Goal: Task Accomplishment & Management: Use online tool/utility

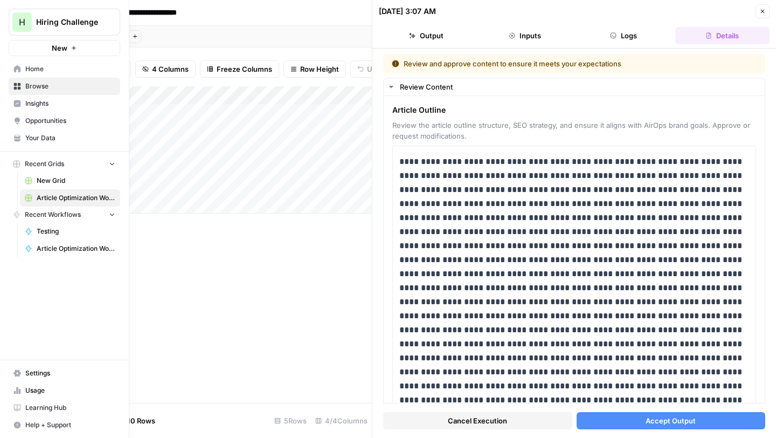
click at [50, 246] on span "Article Optimization Workflow" at bounding box center [76, 249] width 79 height 10
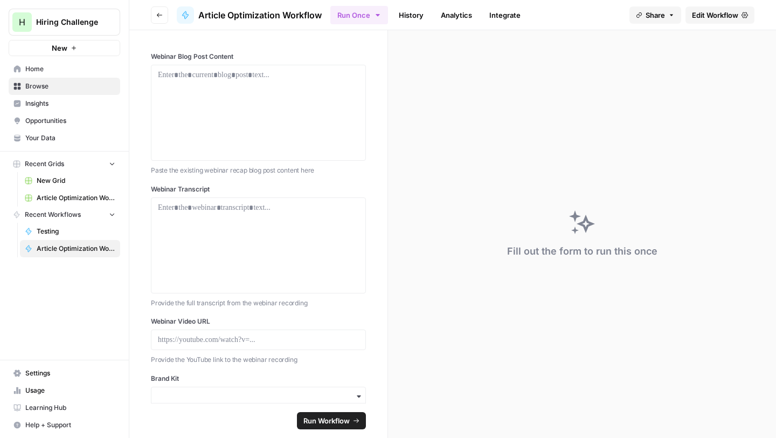
click at [370, 223] on div "Webinar Blog Post Content Paste the existing webinar recap blog post content he…" at bounding box center [258, 216] width 258 height 372
click at [413, 16] on link "History" at bounding box center [411, 14] width 38 height 17
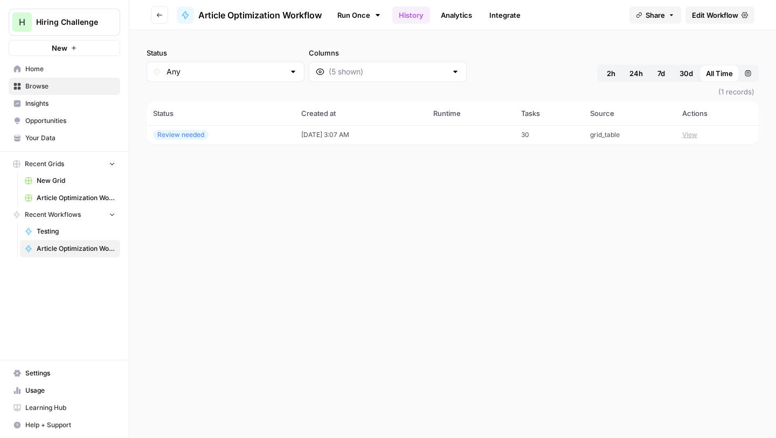
click at [697, 133] on button "View" at bounding box center [689, 135] width 15 height 10
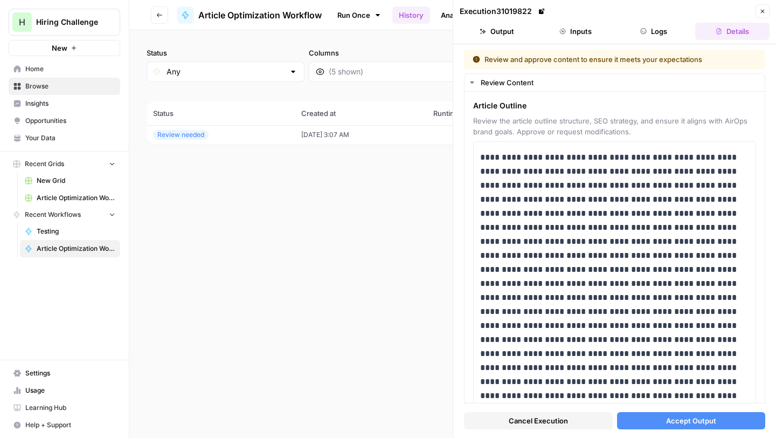
click at [670, 419] on span "Accept Output" at bounding box center [691, 420] width 50 height 11
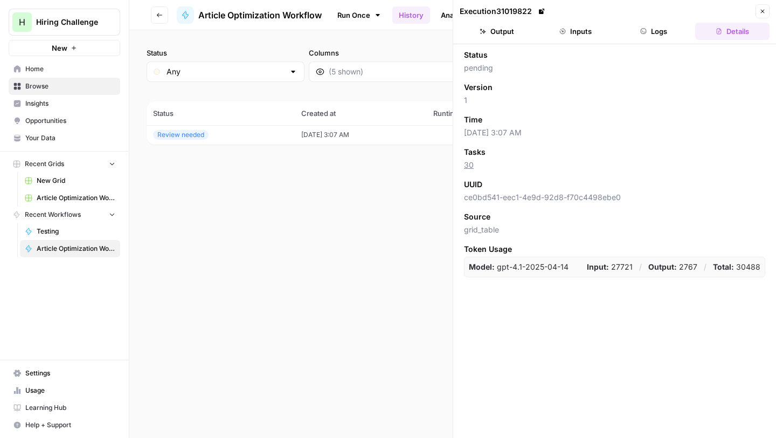
click at [157, 18] on button "Go back" at bounding box center [159, 14] width 17 height 17
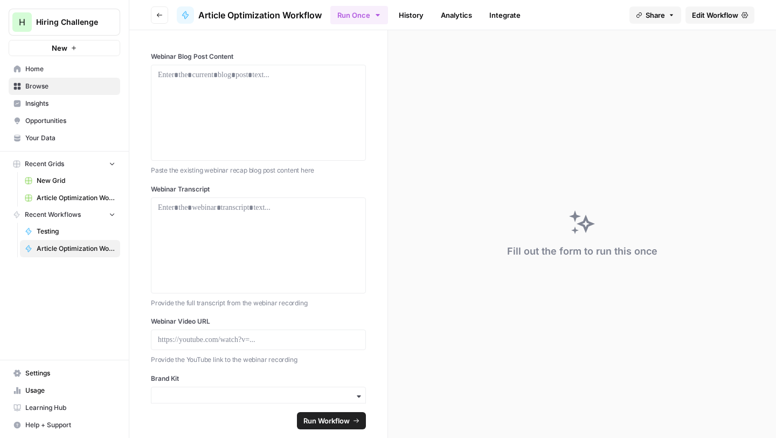
click at [406, 15] on link "History" at bounding box center [411, 14] width 38 height 17
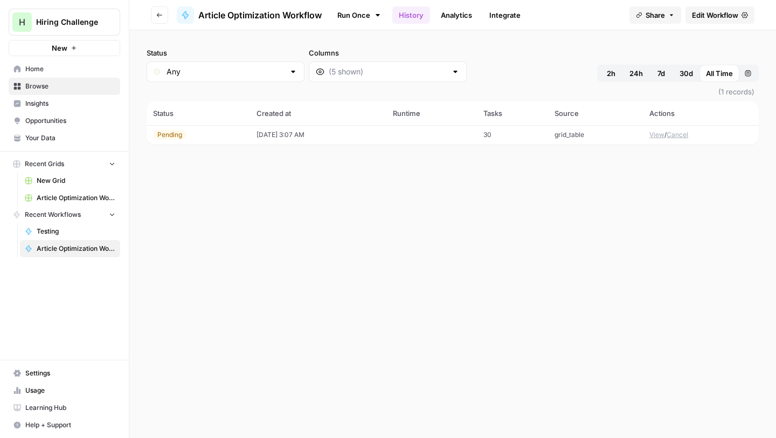
click at [406, 15] on link "History" at bounding box center [411, 14] width 38 height 17
click at [66, 195] on span "Article Optimization Workflow Grid" at bounding box center [76, 198] width 79 height 10
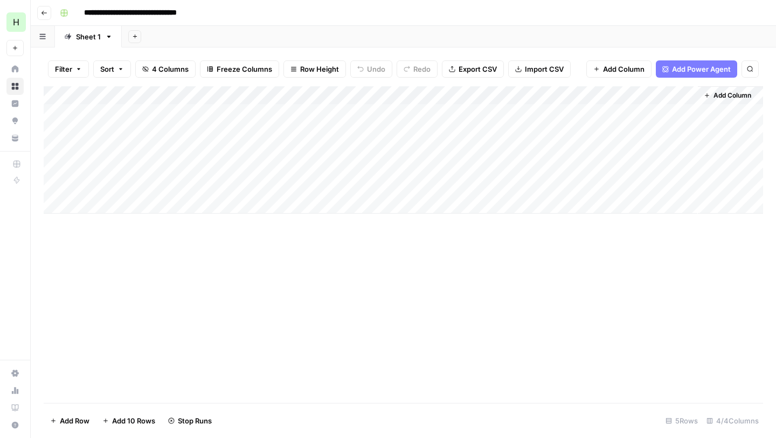
click at [660, 111] on div "Add Column" at bounding box center [403, 149] width 719 height 127
click at [672, 113] on div "Add Column" at bounding box center [403, 149] width 719 height 127
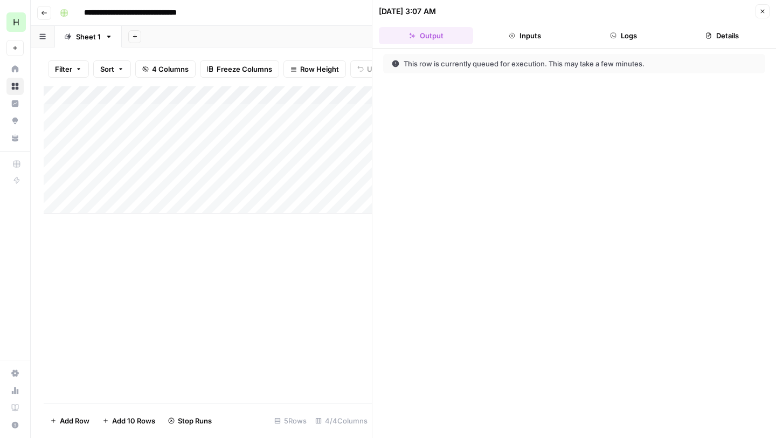
click at [613, 35] on icon "button" at bounding box center [613, 35] width 6 height 6
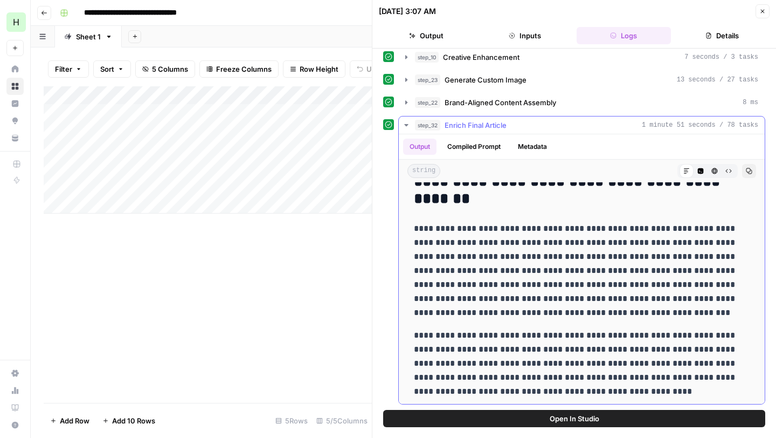
scroll to position [441, 0]
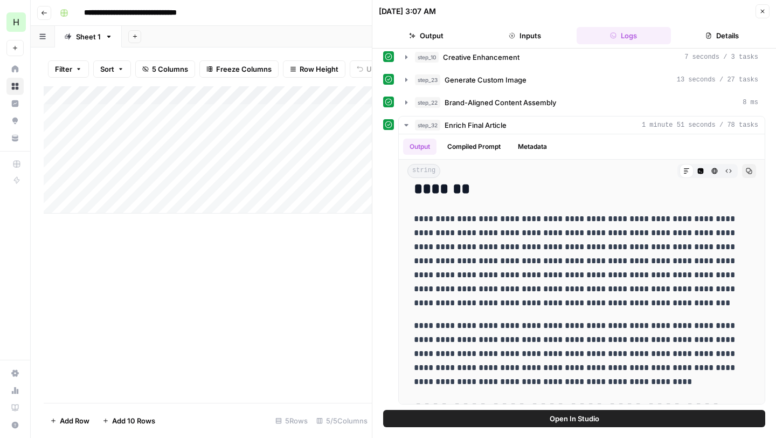
click at [593, 413] on span "Open In Studio" at bounding box center [575, 418] width 50 height 11
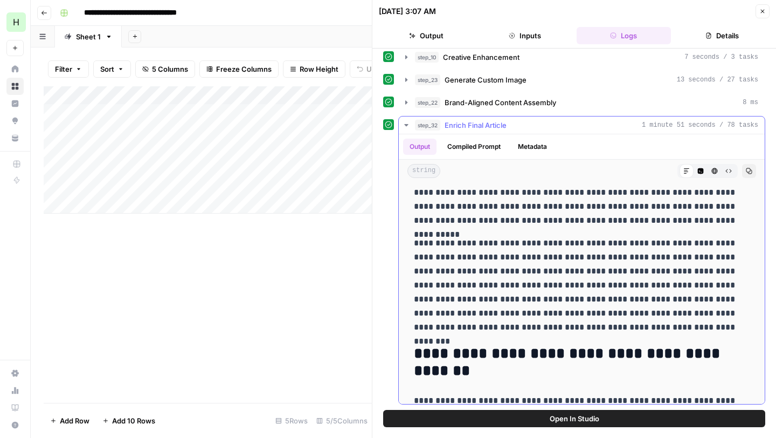
scroll to position [0, 0]
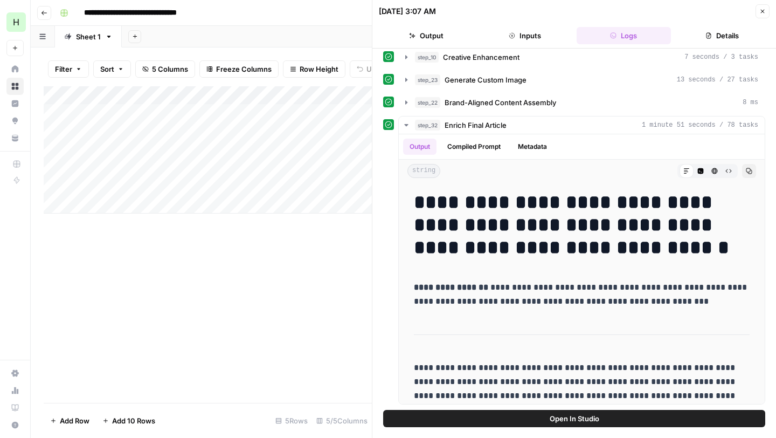
click at [578, 415] on span "Open In Studio" at bounding box center [575, 418] width 50 height 11
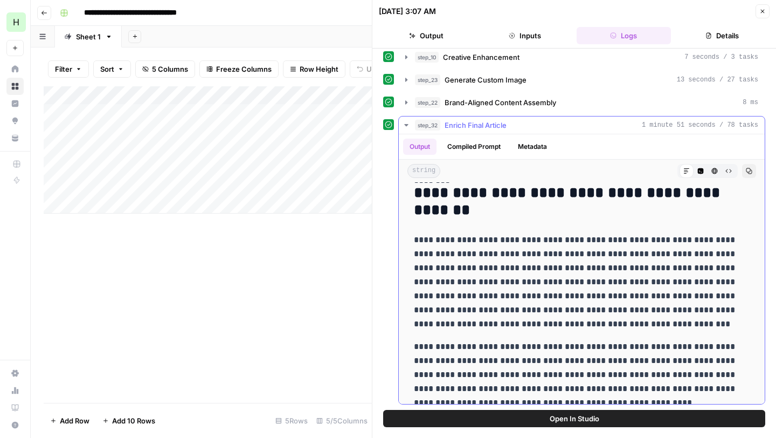
scroll to position [423, 0]
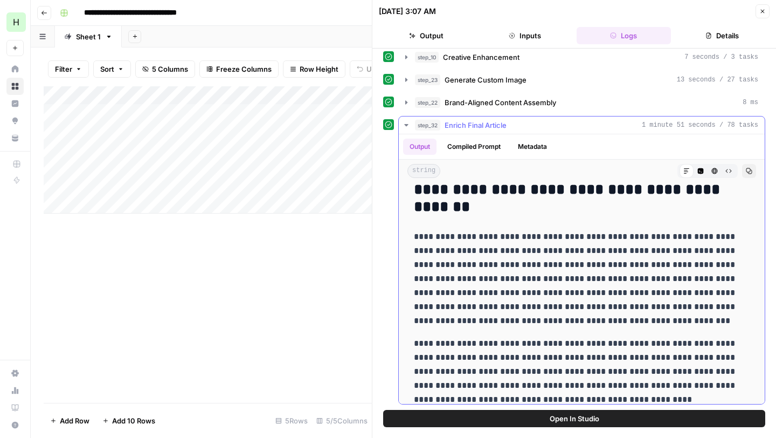
click at [531, 138] on button "Metadata" at bounding box center [532, 146] width 42 height 16
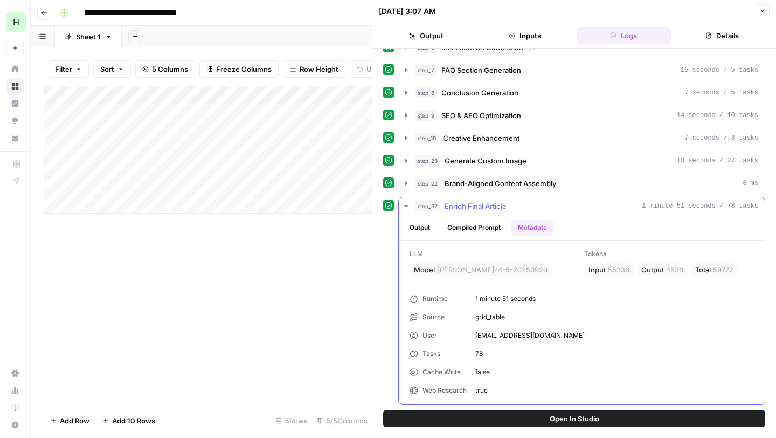
click at [424, 231] on button "Output" at bounding box center [419, 227] width 33 height 16
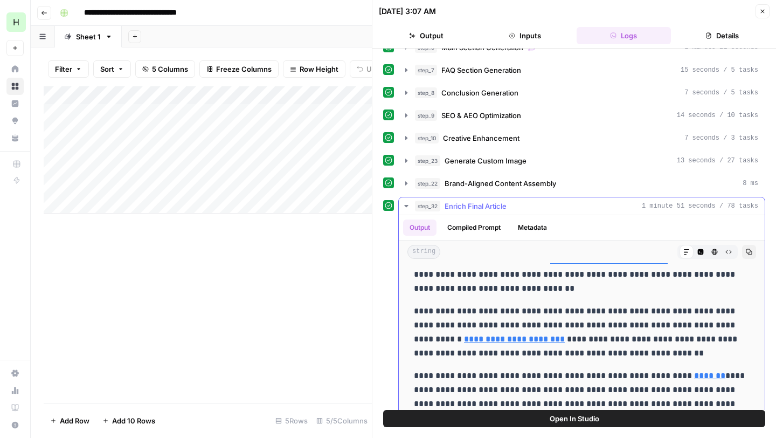
scroll to position [4568, 0]
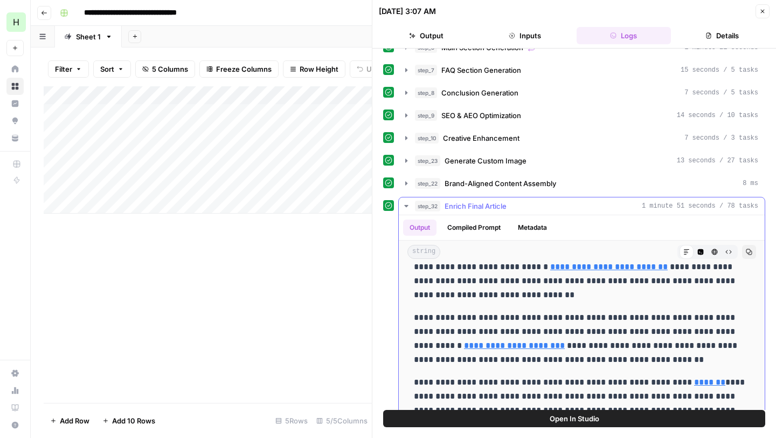
click at [469, 348] on link "**********" at bounding box center [514, 345] width 101 height 8
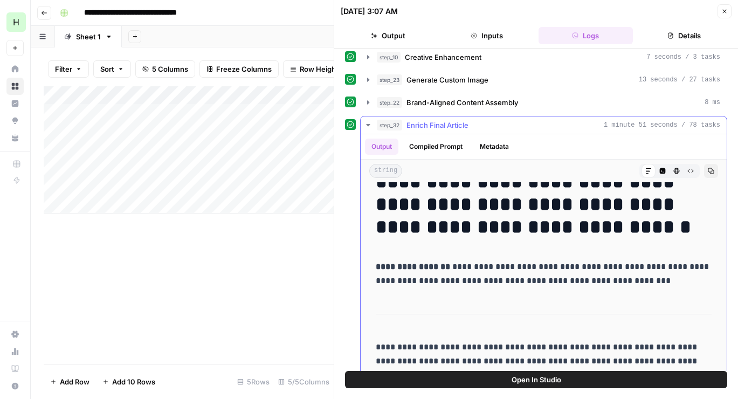
scroll to position [29, 0]
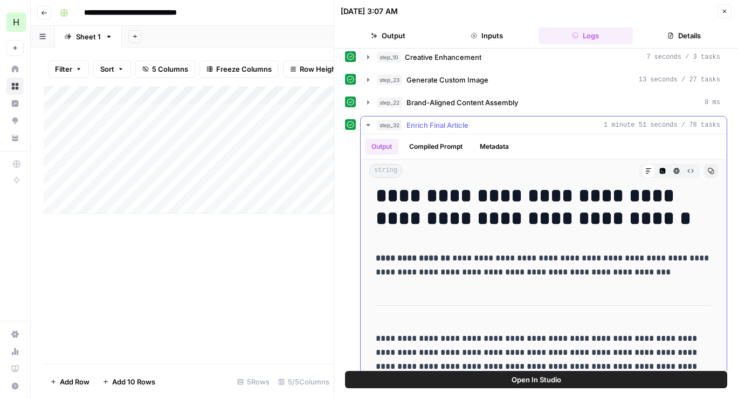
drag, startPoint x: 623, startPoint y: 274, endPoint x: 384, endPoint y: 258, distance: 239.3
click at [384, 258] on p "**********" at bounding box center [544, 265] width 336 height 28
click at [507, 269] on p "**********" at bounding box center [544, 265] width 336 height 28
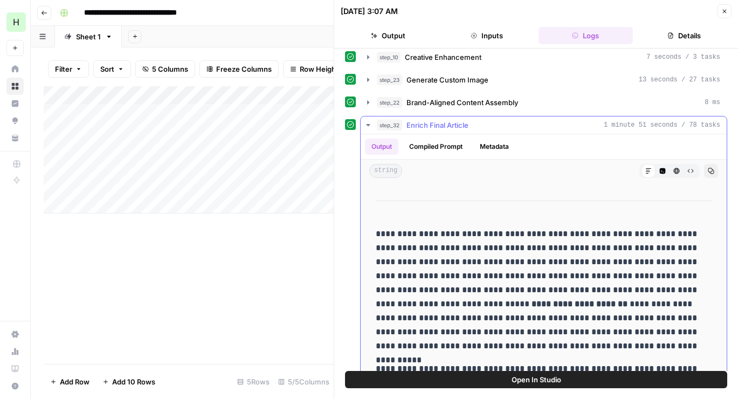
scroll to position [135, 0]
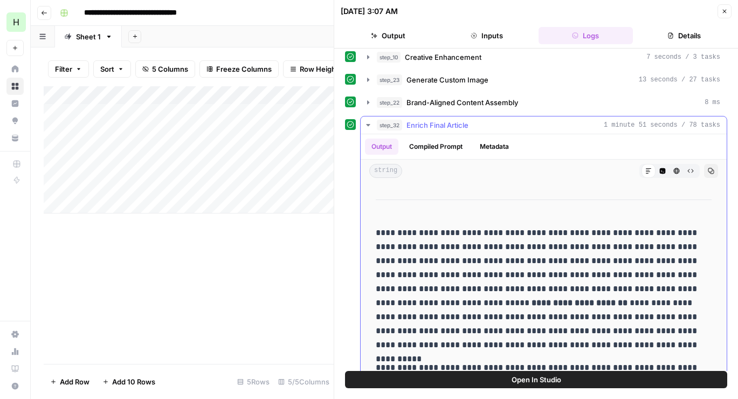
drag, startPoint x: 434, startPoint y: 299, endPoint x: 531, endPoint y: 303, distance: 97.1
click at [531, 304] on p "**********" at bounding box center [544, 289] width 336 height 126
click at [615, 317] on p "**********" at bounding box center [544, 289] width 336 height 126
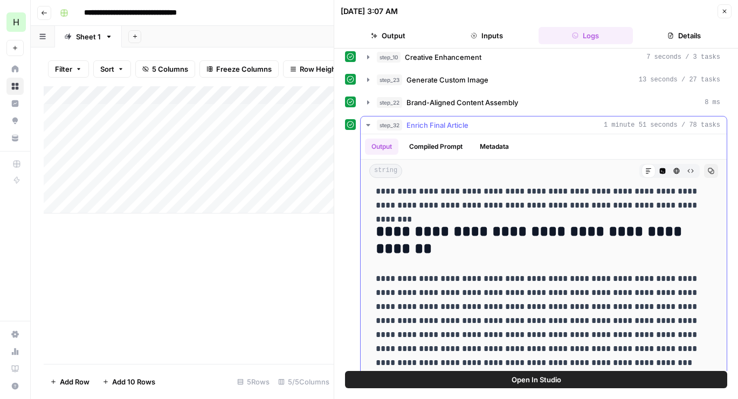
scroll to position [378, 0]
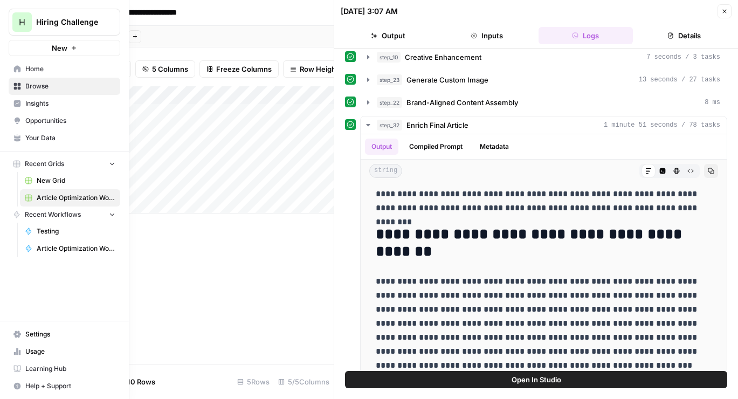
click at [40, 141] on span "Your Data" at bounding box center [70, 138] width 90 height 10
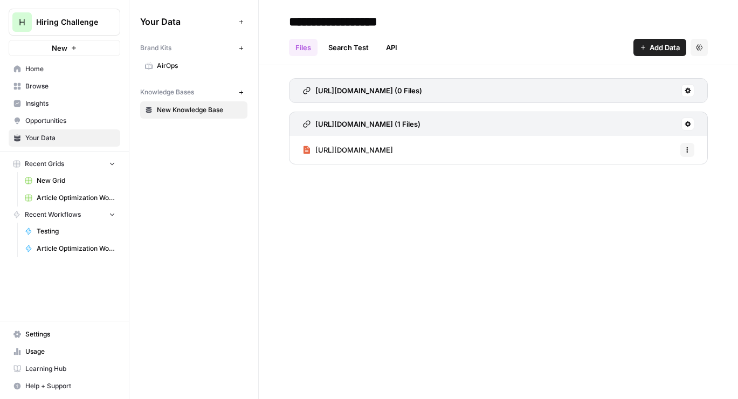
click at [471, 87] on div "https://www.airops.com/blog (0 Files)" at bounding box center [498, 90] width 419 height 25
click at [417, 87] on h3 "https://www.airops.com/blog (0 Files)" at bounding box center [368, 90] width 107 height 11
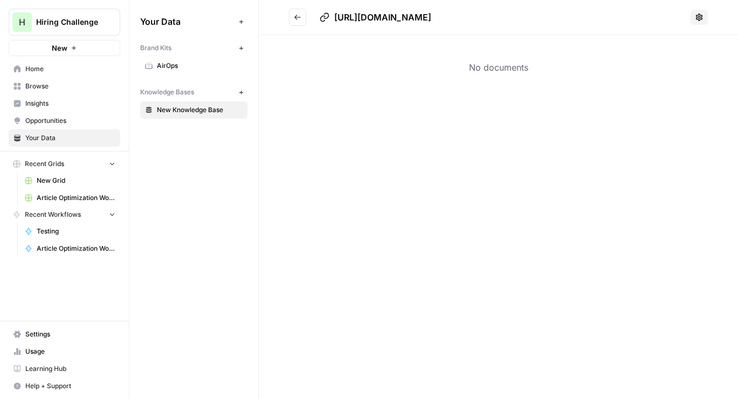
click at [298, 13] on icon "Go back" at bounding box center [298, 17] width 8 height 8
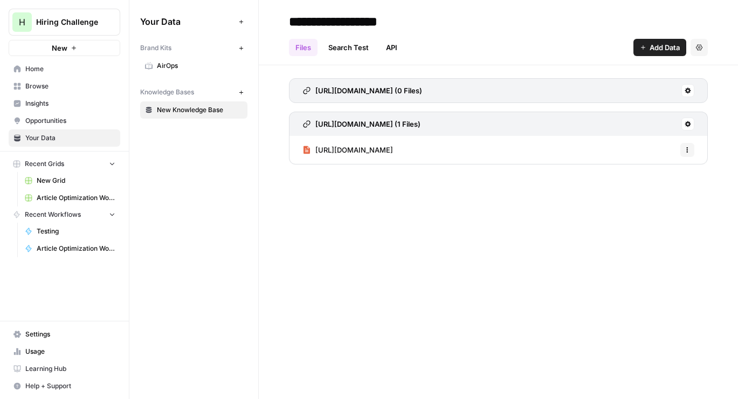
click at [193, 65] on span "AirOps" at bounding box center [200, 66] width 86 height 10
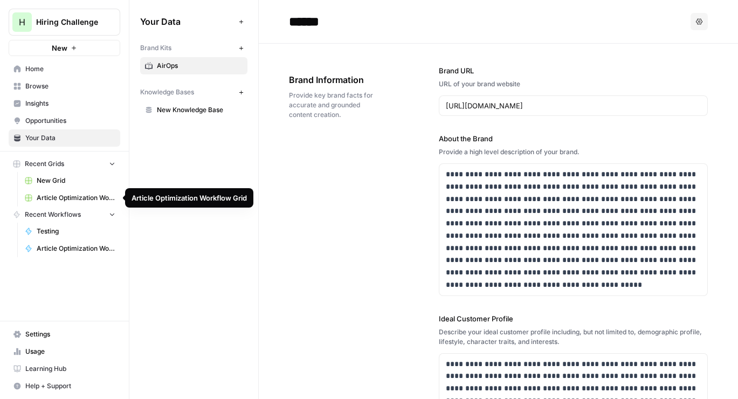
click at [57, 195] on span "Article Optimization Workflow Grid" at bounding box center [76, 198] width 79 height 10
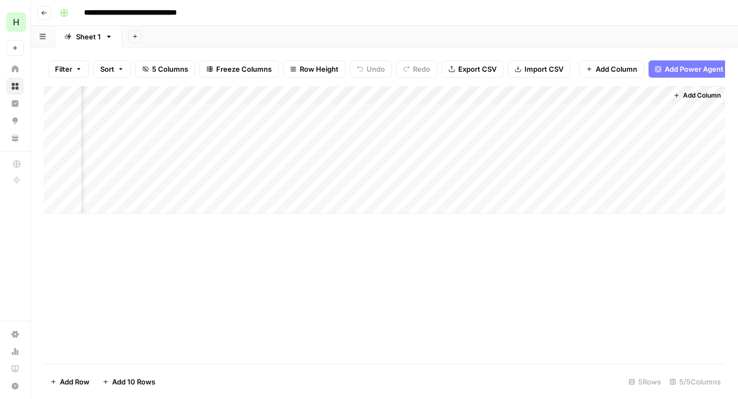
scroll to position [0, 130]
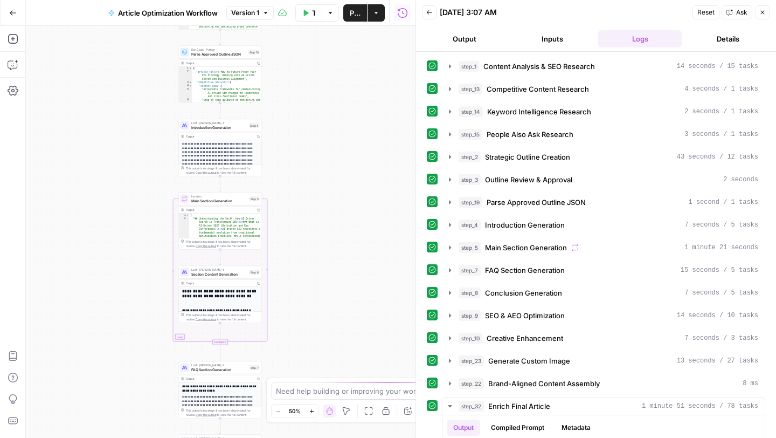
click at [335, 147] on div "Workflow Input Settings Inputs LLM · GPT-4.1 Content Analysis & SEO Research St…" at bounding box center [221, 232] width 390 height 412
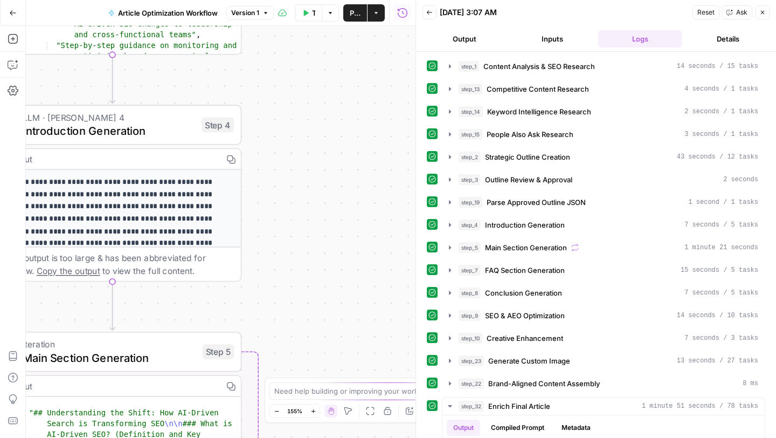
click at [761, 14] on icon "button" at bounding box center [762, 12] width 6 height 6
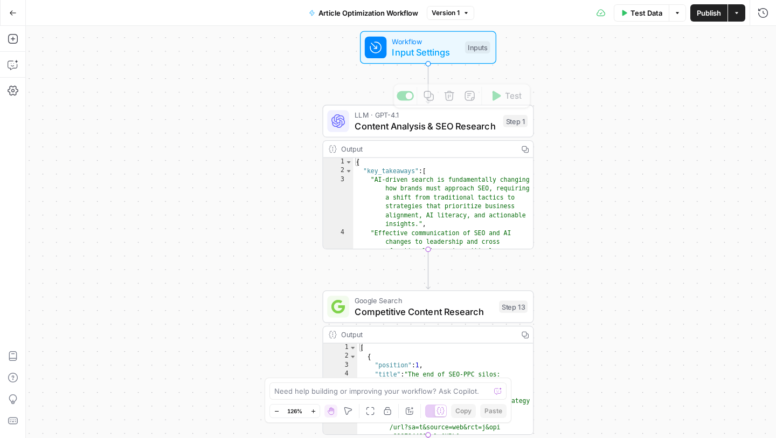
click at [434, 52] on span "Input Settings" at bounding box center [425, 51] width 67 height 13
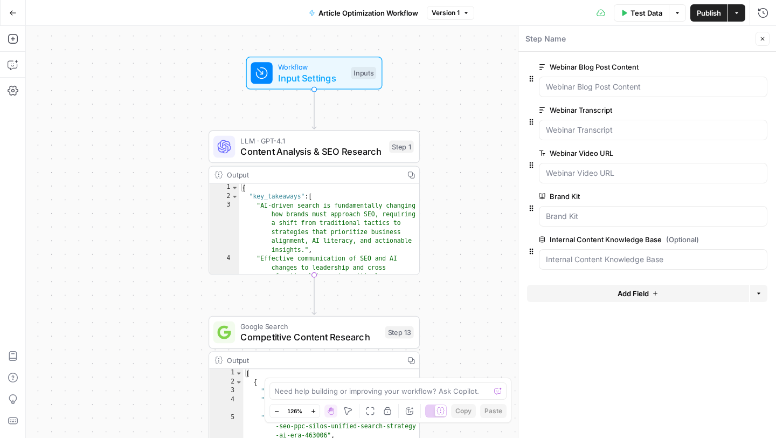
click at [761, 38] on icon "button" at bounding box center [762, 39] width 6 height 6
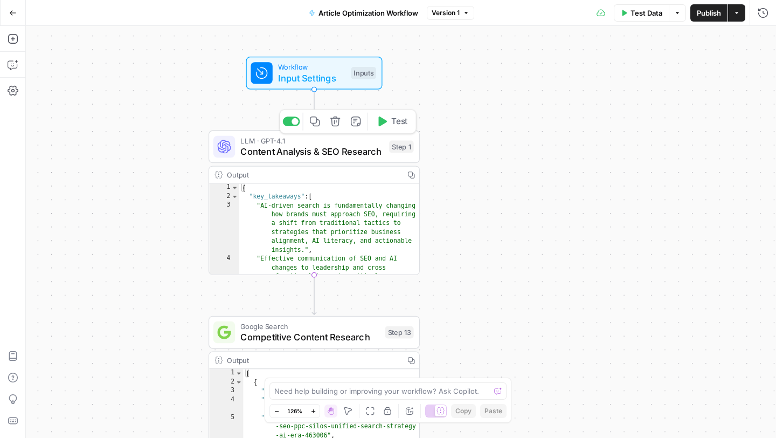
click at [326, 155] on span "Content Analysis & SEO Research" at bounding box center [311, 150] width 143 height 13
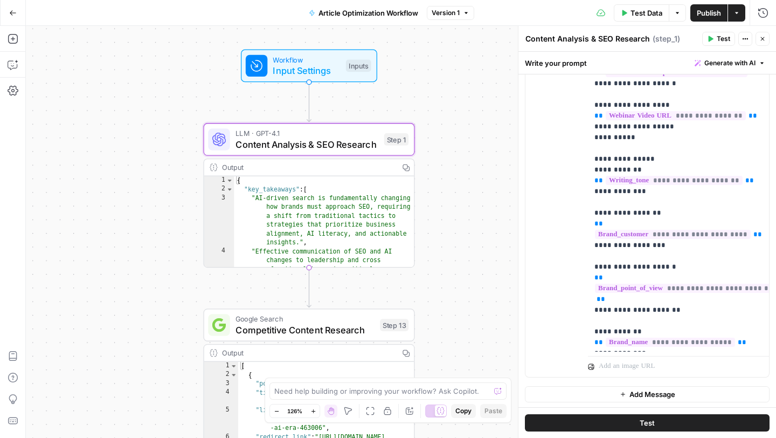
scroll to position [311, 0]
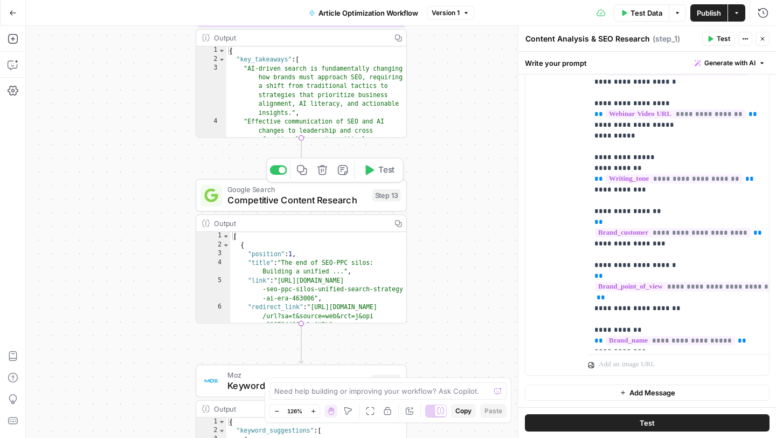
click at [320, 202] on span "Competitive Content Research" at bounding box center [296, 199] width 139 height 13
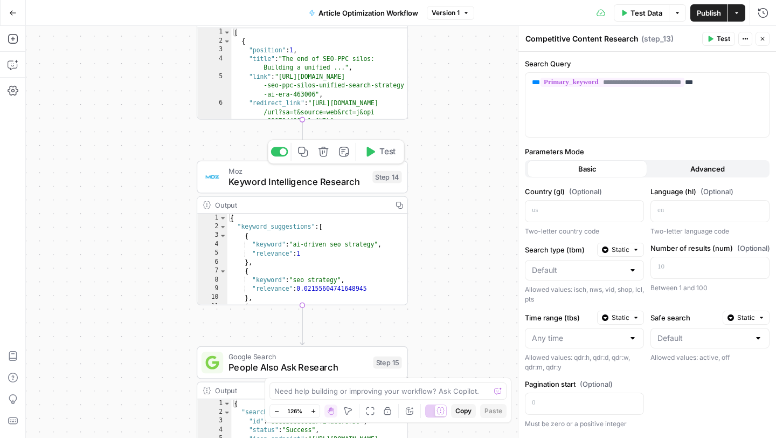
click at [318, 180] on span "Keyword Intelligence Research" at bounding box center [297, 181] width 138 height 13
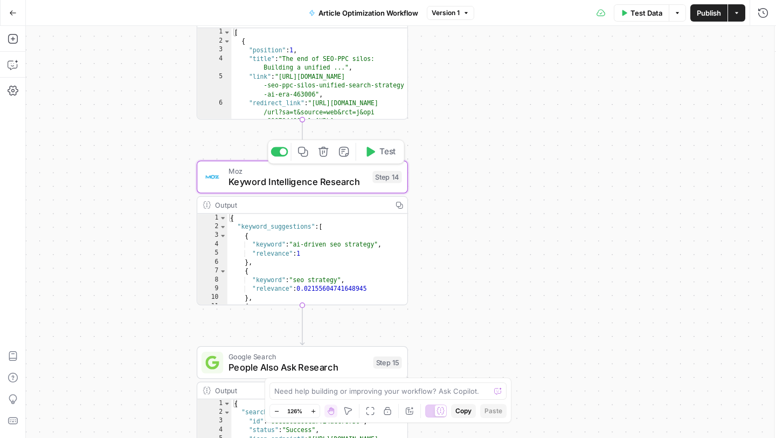
type input "Get Related Keyword Ideas"
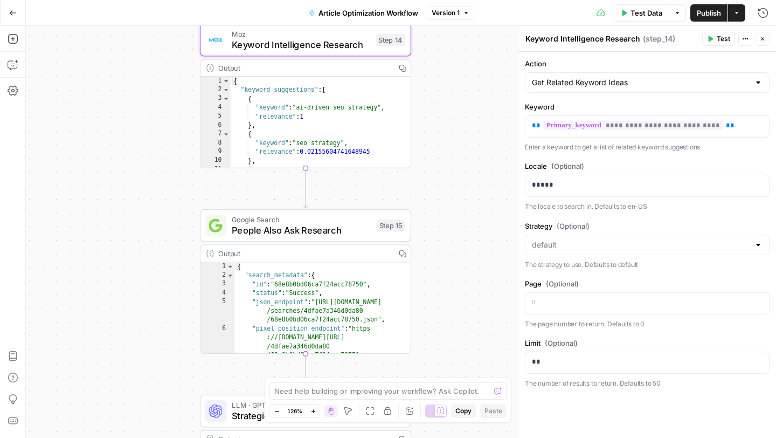
click at [342, 227] on span "People Also Ask Research" at bounding box center [301, 229] width 139 height 13
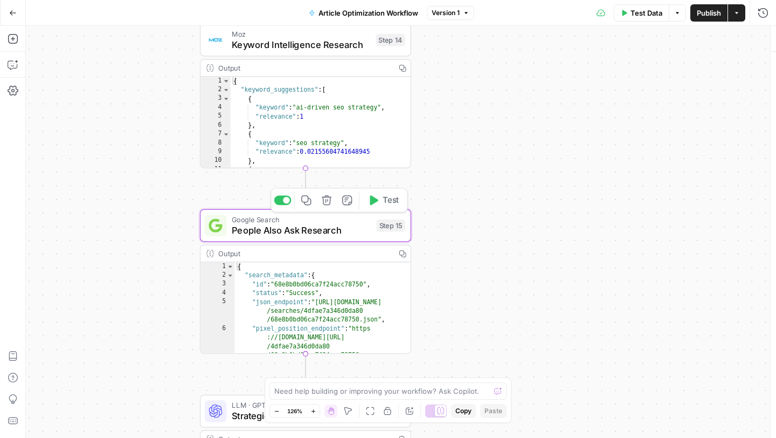
type textarea "People Also Ask Research"
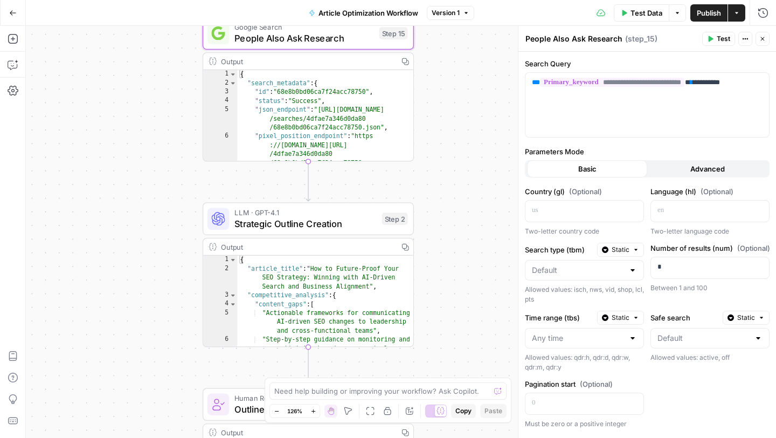
click at [340, 223] on span "Strategic Outline Creation" at bounding box center [305, 223] width 142 height 13
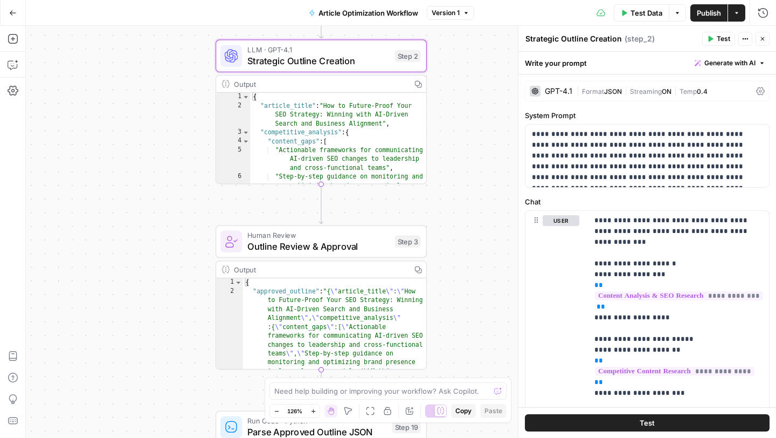
click at [329, 248] on span "Outline Review & Approval" at bounding box center [318, 245] width 142 height 13
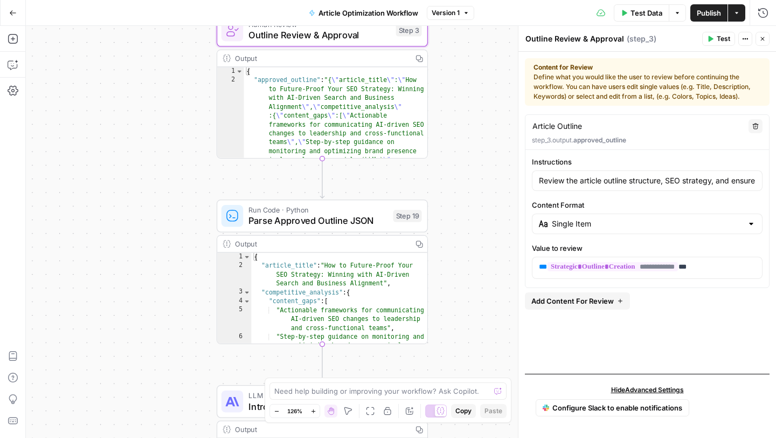
click at [324, 224] on span "Parse Approved Outline JSON" at bounding box center [317, 219] width 139 height 13
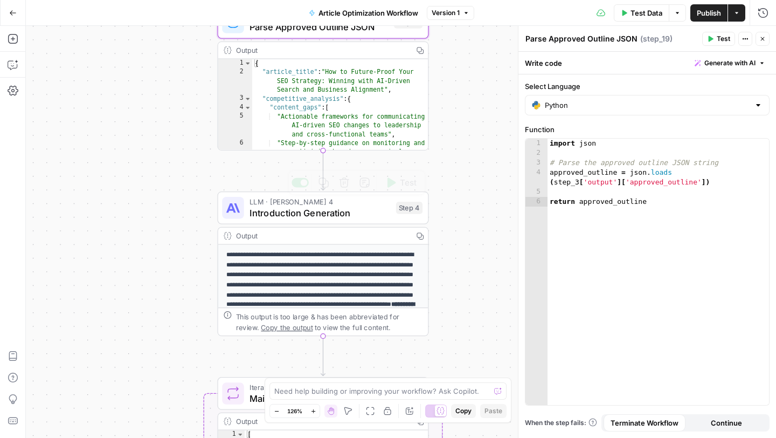
click at [338, 219] on div "LLM · Claude Sonnet 4 Introduction Generation Step 4 Copy step Delete step Add …" at bounding box center [322, 207] width 211 height 33
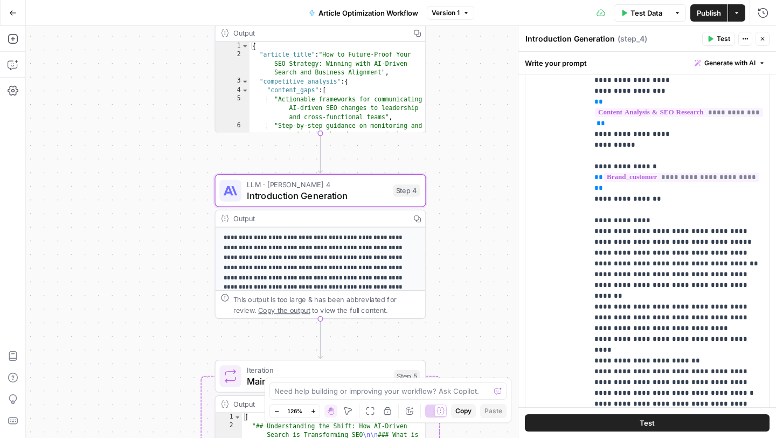
scroll to position [295, 0]
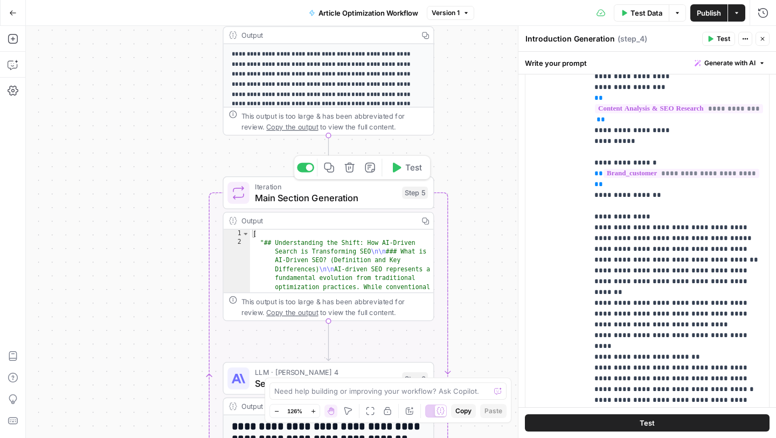
click at [369, 200] on span "Main Section Generation" at bounding box center [326, 197] width 142 height 13
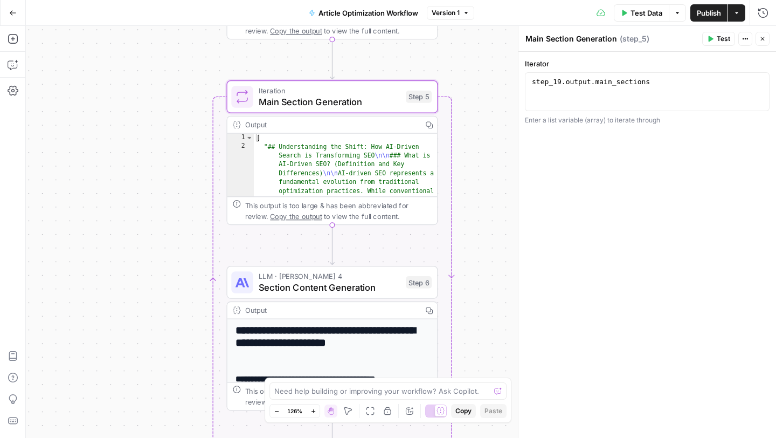
click at [361, 123] on div "Output" at bounding box center [331, 124] width 172 height 11
click at [434, 240] on div "Workflow Input Settings Inputs LLM · GPT-4.1 Content Analysis & SEO Research St…" at bounding box center [401, 232] width 750 height 412
click at [391, 126] on div "Output" at bounding box center [331, 124] width 172 height 11
click at [452, 143] on div "Workflow Input Settings Inputs LLM · GPT-4.1 Content Analysis & SEO Research St…" at bounding box center [401, 232] width 750 height 412
click at [472, 146] on div "Workflow Input Settings Inputs LLM · GPT-4.1 Content Analysis & SEO Research St…" at bounding box center [401, 232] width 750 height 412
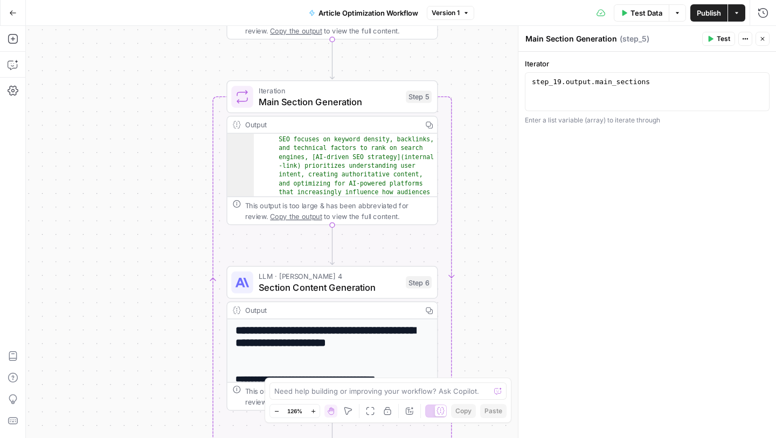
scroll to position [106, 0]
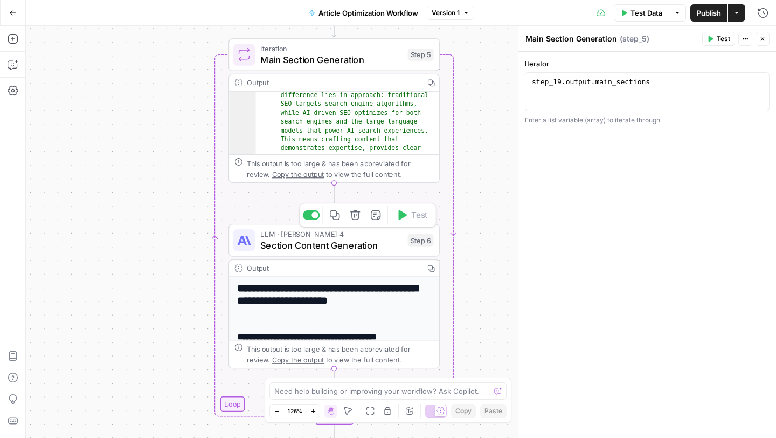
click at [368, 245] on span "Section Content Generation" at bounding box center [331, 244] width 142 height 13
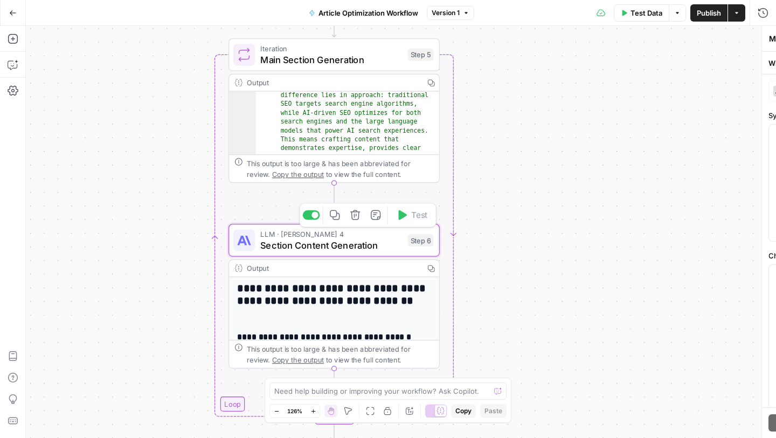
type textarea "Section Content Generation"
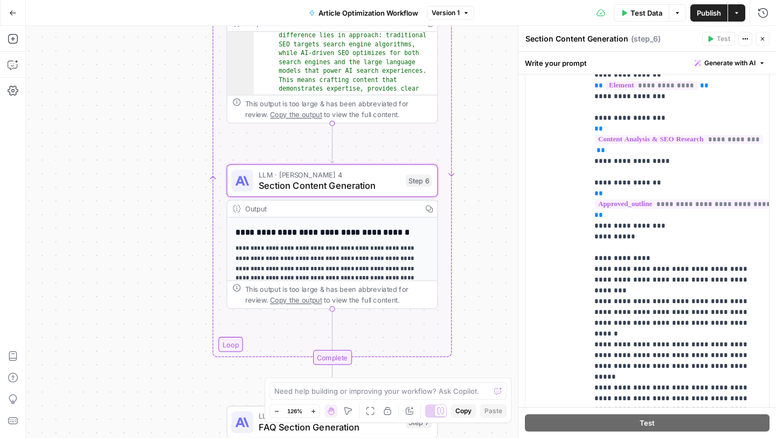
scroll to position [278, 0]
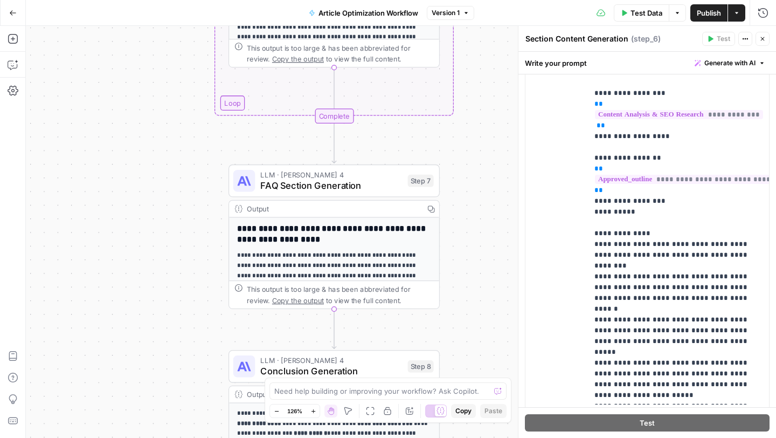
click at [339, 185] on span "FAQ Section Generation" at bounding box center [331, 184] width 142 height 13
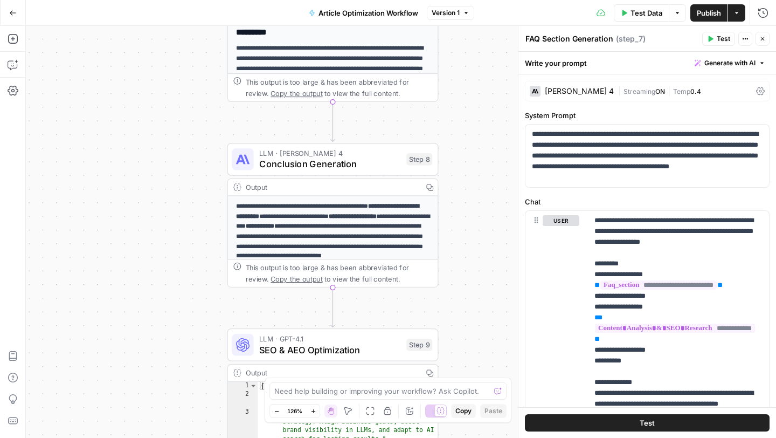
click at [360, 166] on span "Conclusion Generation" at bounding box center [330, 163] width 142 height 13
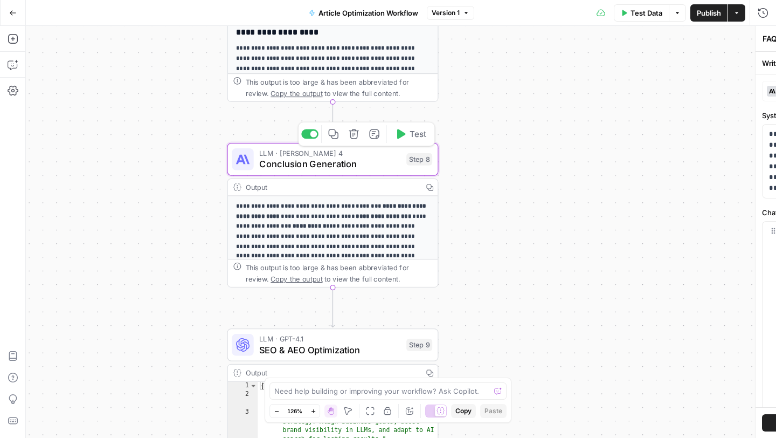
type textarea "Conclusion Generation"
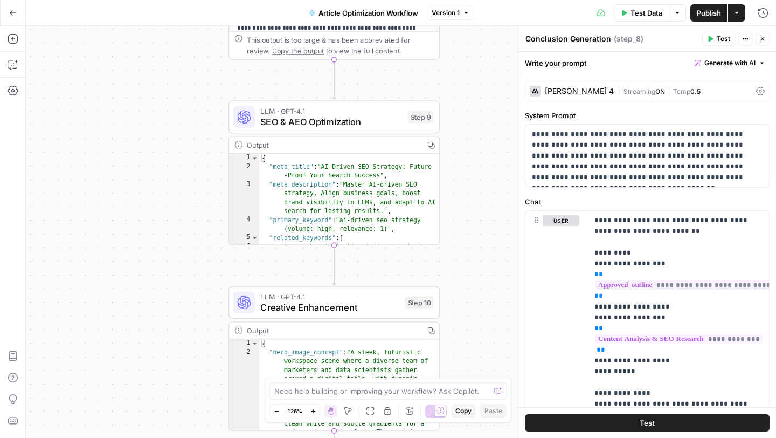
click at [345, 126] on span "SEO & AEO Optimization" at bounding box center [331, 121] width 142 height 13
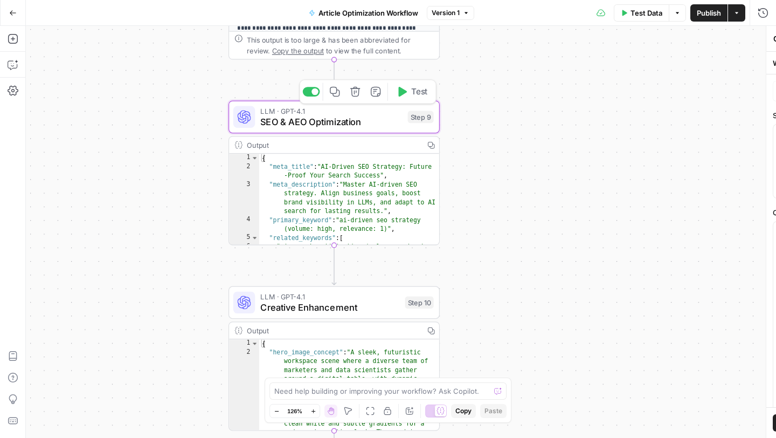
type textarea "SEO & AEO Optimization"
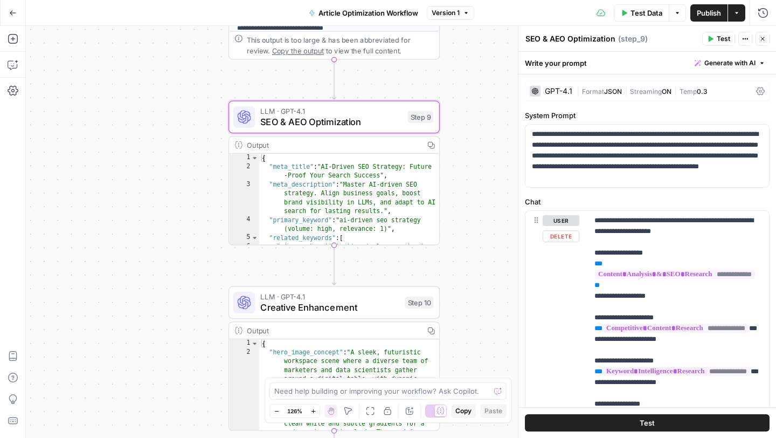
scroll to position [1, 0]
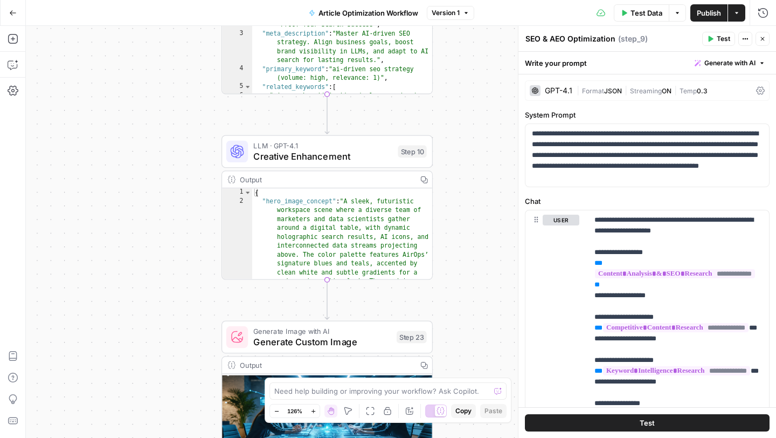
click at [326, 160] on span "Creative Enhancement" at bounding box center [322, 155] width 139 height 13
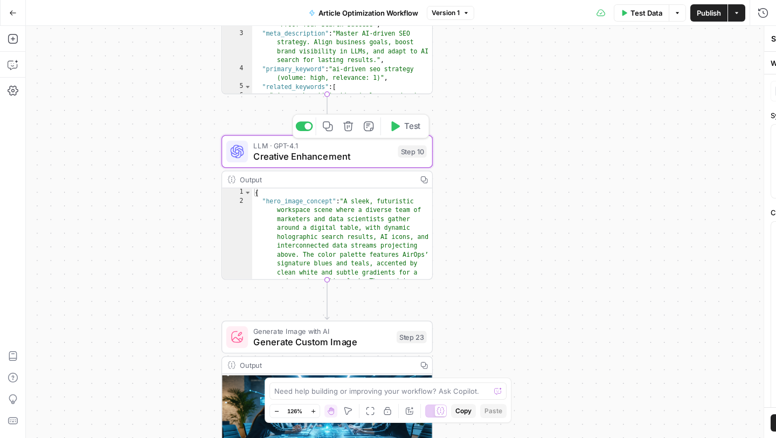
type textarea "Creative Enhancement"
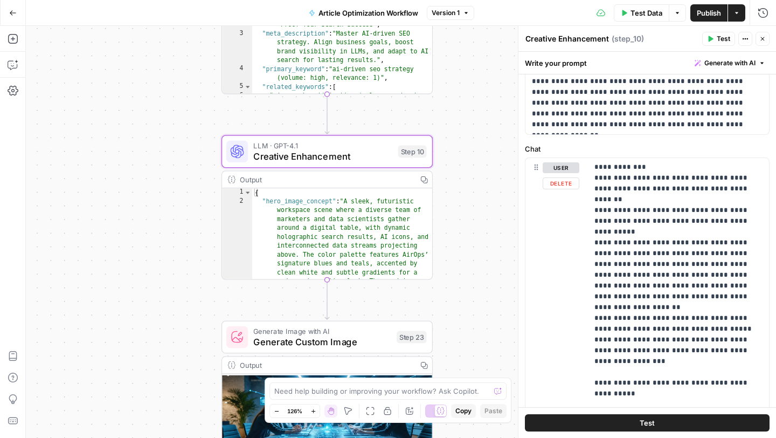
scroll to position [60, 0]
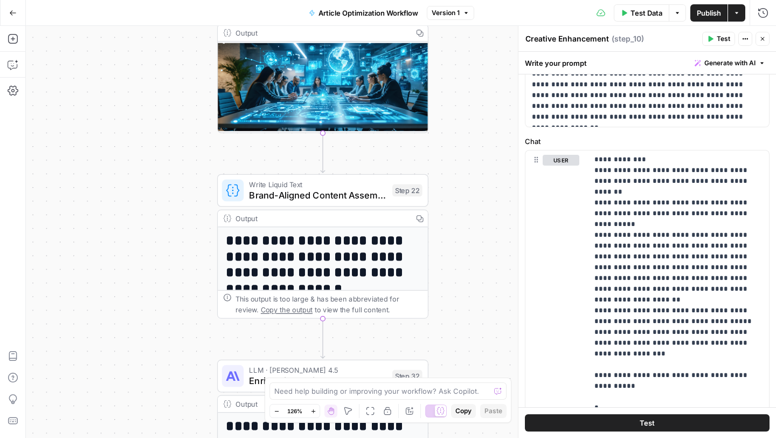
click at [335, 190] on span "Brand-Aligned Content Assembly" at bounding box center [318, 194] width 138 height 13
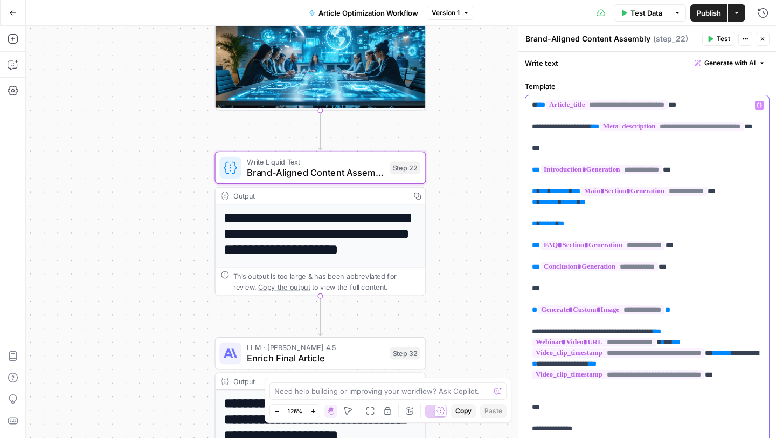
click at [717, 235] on p "**********" at bounding box center [647, 315] width 231 height 431
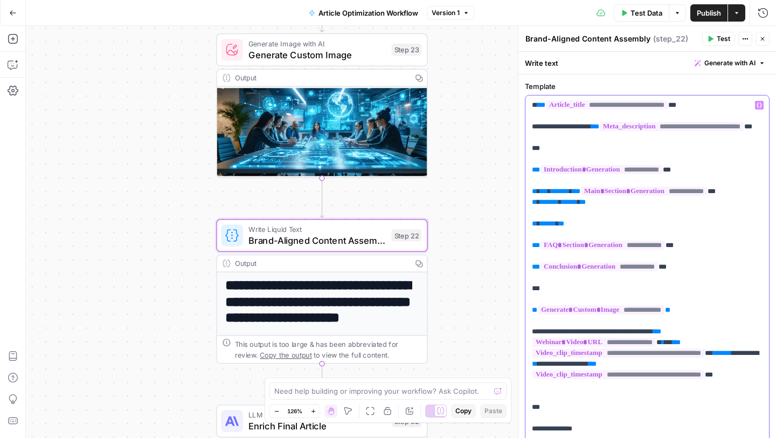
scroll to position [3, 0]
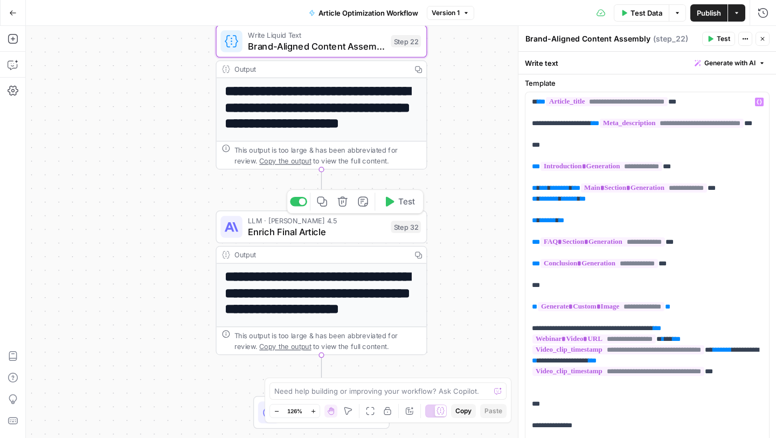
click at [323, 228] on span "Enrich Final Article" at bounding box center [317, 231] width 138 height 13
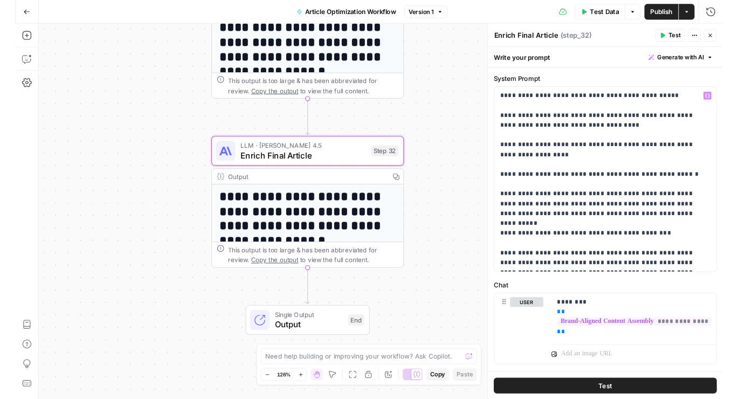
scroll to position [0, 0]
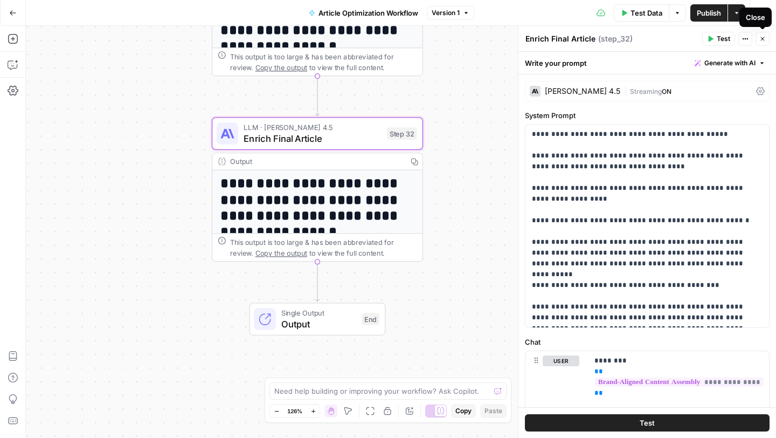
click at [763, 37] on icon "button" at bounding box center [762, 39] width 6 height 6
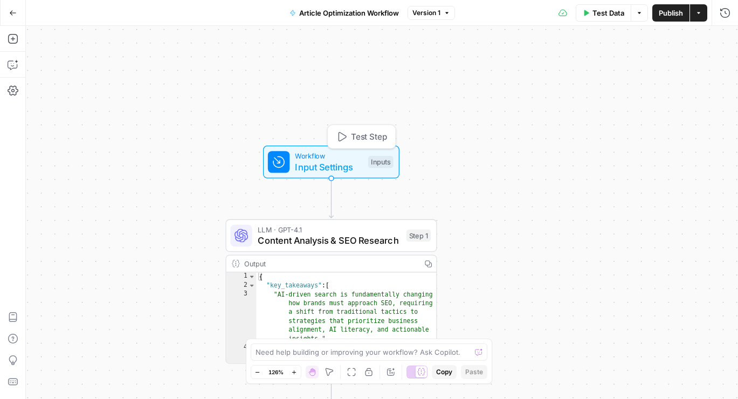
click at [330, 161] on span "Input Settings" at bounding box center [328, 166] width 67 height 13
click at [340, 162] on span "Input Settings" at bounding box center [327, 166] width 67 height 13
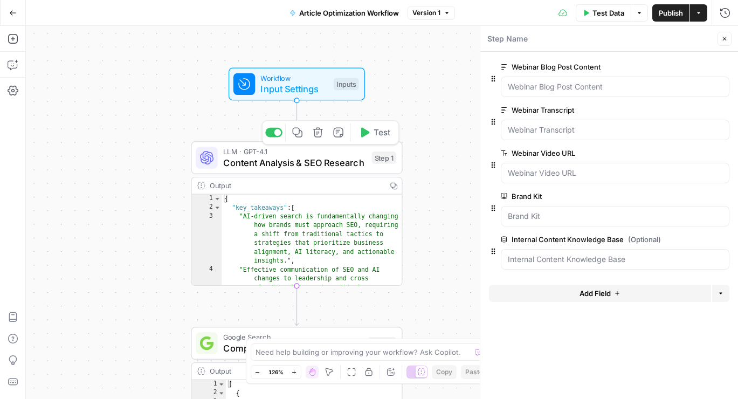
click at [306, 158] on span "Content Analysis & SEO Research" at bounding box center [294, 162] width 143 height 13
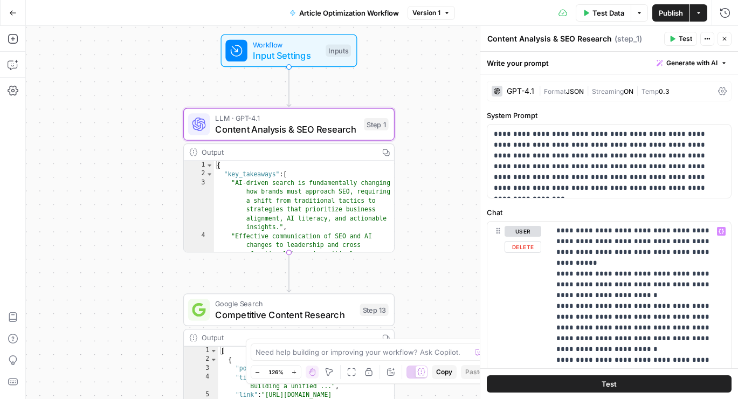
scroll to position [678, 0]
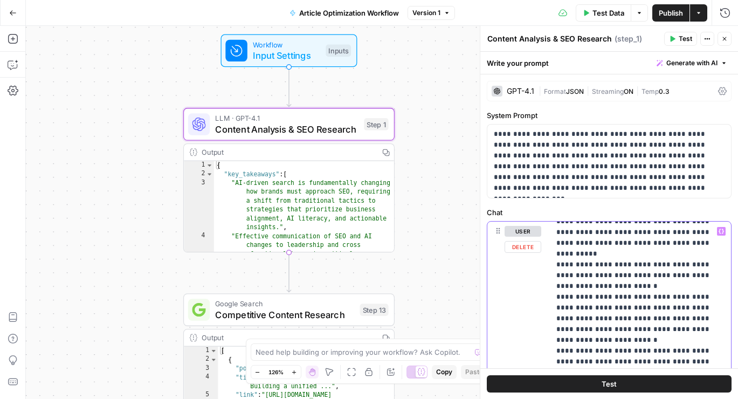
click at [644, 289] on p "**********" at bounding box center [640, 227] width 168 height 1358
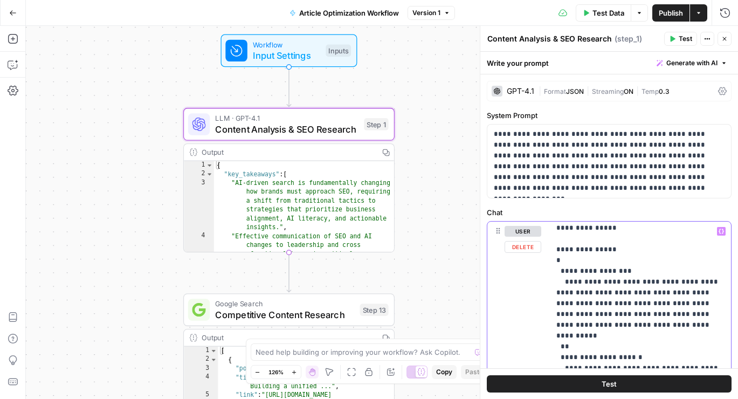
scroll to position [852, 0]
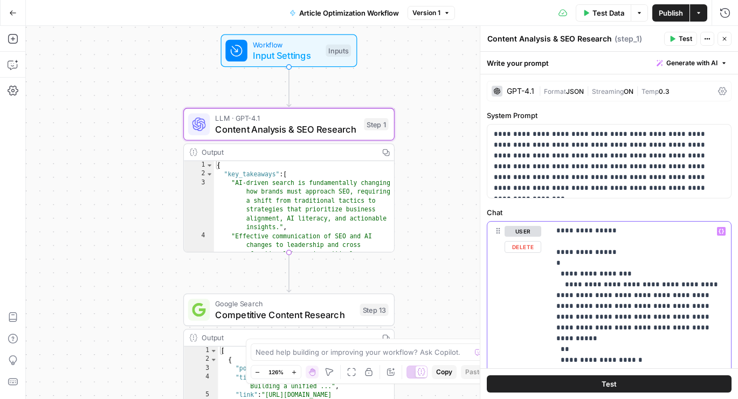
click at [624, 294] on p "**********" at bounding box center [640, 53] width 168 height 1358
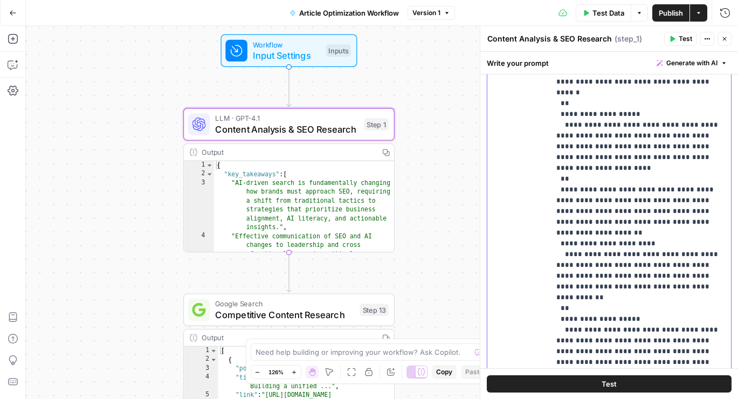
scroll to position [310, 0]
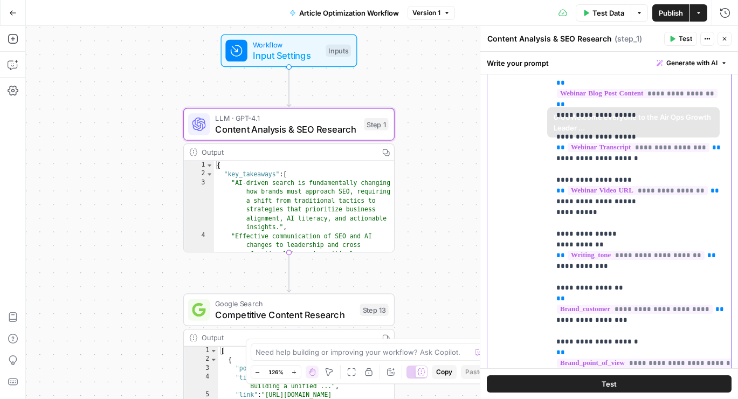
scroll to position [0, 0]
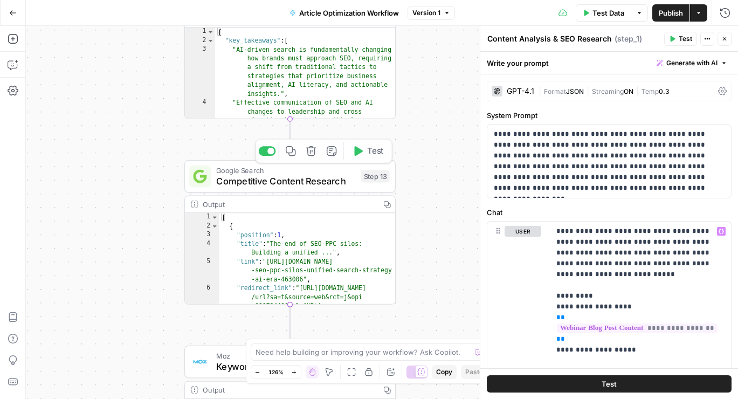
click at [292, 182] on span "Competitive Content Research" at bounding box center [285, 180] width 139 height 13
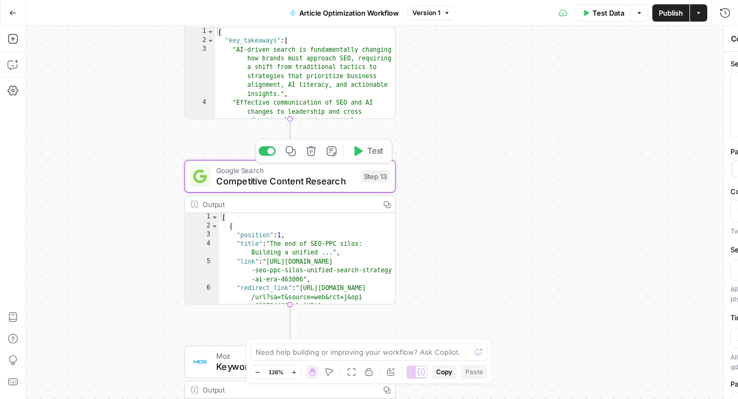
type textarea "Competitive Content Research"
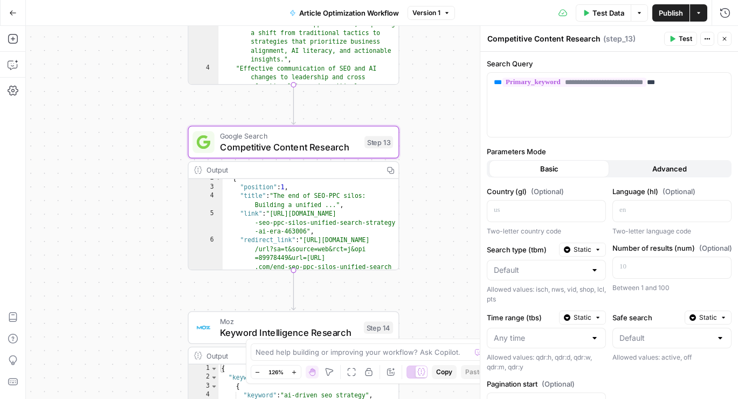
scroll to position [10, 0]
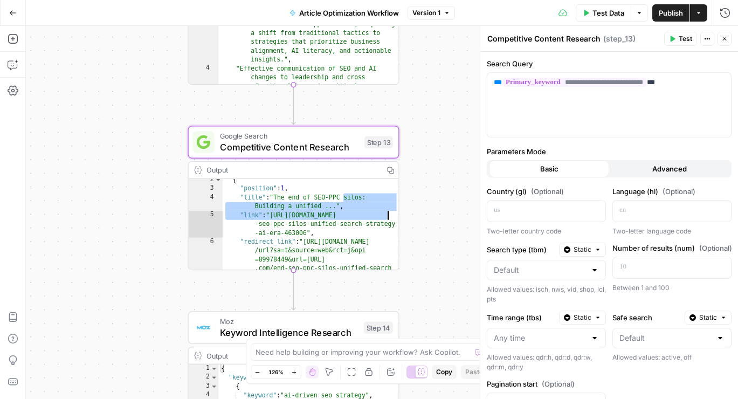
drag, startPoint x: 318, startPoint y: 195, endPoint x: 393, endPoint y: 200, distance: 75.1
click at [393, 200] on div "**********" at bounding box center [294, 224] width 210 height 91
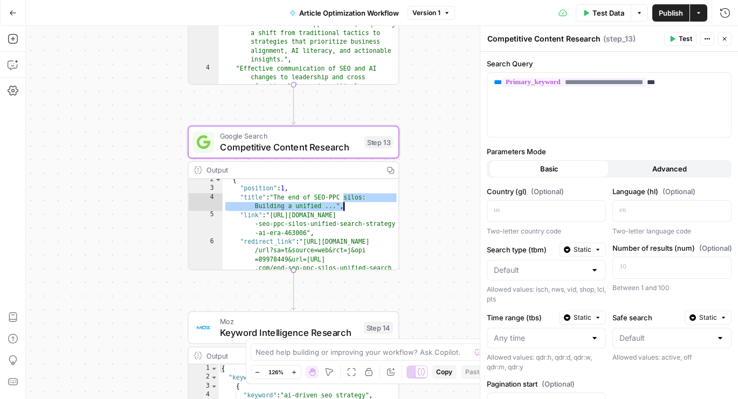
click at [368, 216] on div "{ "position" : 1 , "title" : "The end of SEO-PPC silos: Building a unified ..."…" at bounding box center [311, 257] width 177 height 163
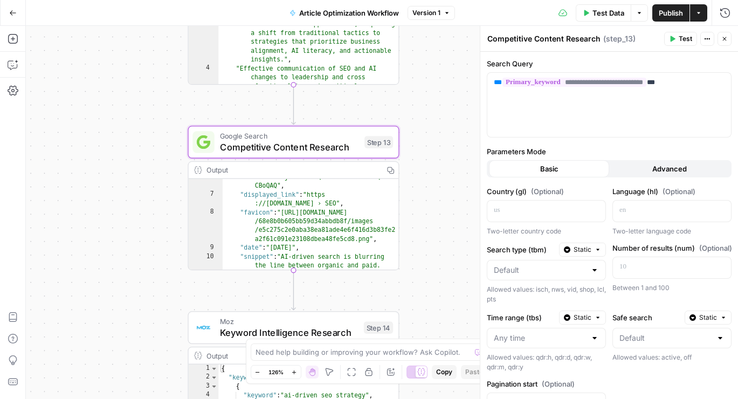
scroll to position [99, 0]
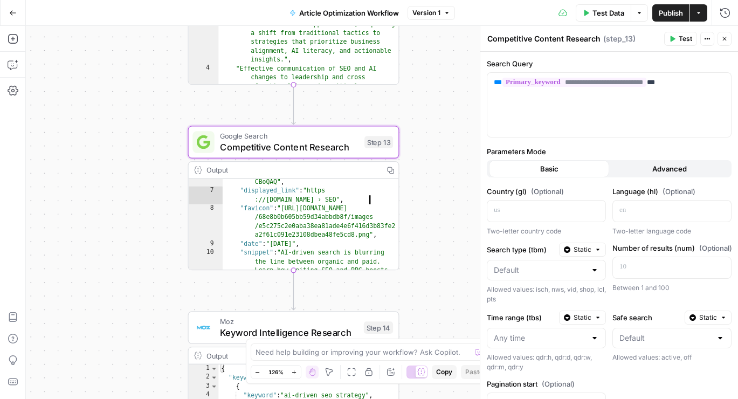
drag, startPoint x: 348, startPoint y: 196, endPoint x: 363, endPoint y: 196, distance: 15.1
click at [363, 196] on div ""redirect_link" : "https://www.google.com /url?sa=t&source=web&rct=j&opi =89978…" at bounding box center [311, 223] width 177 height 198
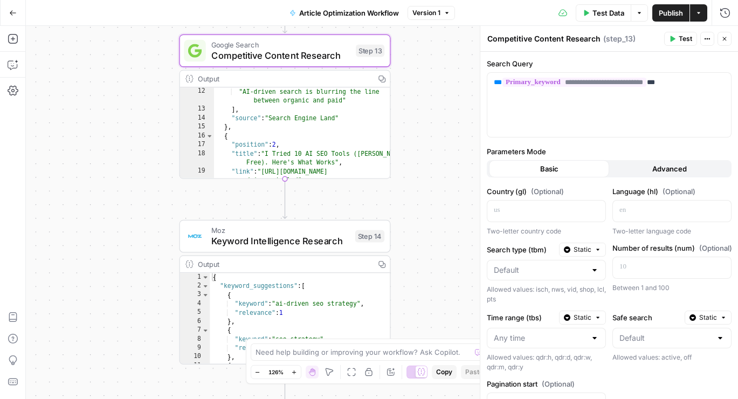
scroll to position [194, 0]
drag, startPoint x: 287, startPoint y: 147, endPoint x: 233, endPoint y: 145, distance: 54.4
click at [232, 145] on div ""snippet_highlighted_words" : [ "AI-driven search is blurring the line between …" at bounding box center [302, 140] width 177 height 119
type textarea "**********"
click at [283, 146] on div ""snippet_highlighted_words" : [ "AI-driven search is blurring the line between …" at bounding box center [302, 140] width 177 height 119
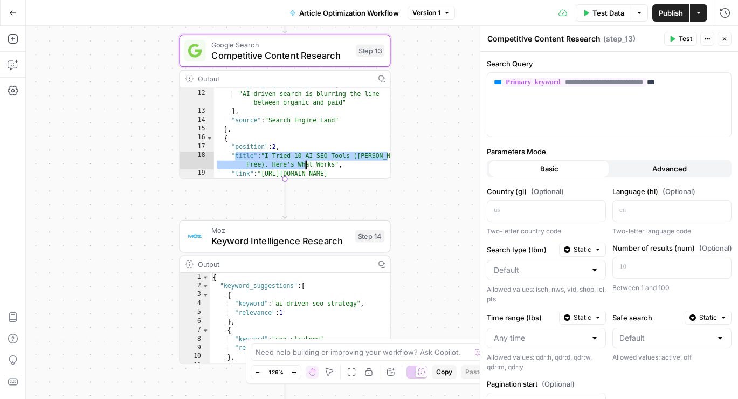
drag, startPoint x: 232, startPoint y: 145, endPoint x: 283, endPoint y: 144, distance: 51.7
click at [284, 144] on div ""snippet_highlighted_words" : [ "AI-driven search is blurring the line between …" at bounding box center [302, 140] width 177 height 119
click at [228, 148] on div ""snippet_highlighted_words" : [ "AI-driven search is blurring the line between …" at bounding box center [302, 140] width 177 height 119
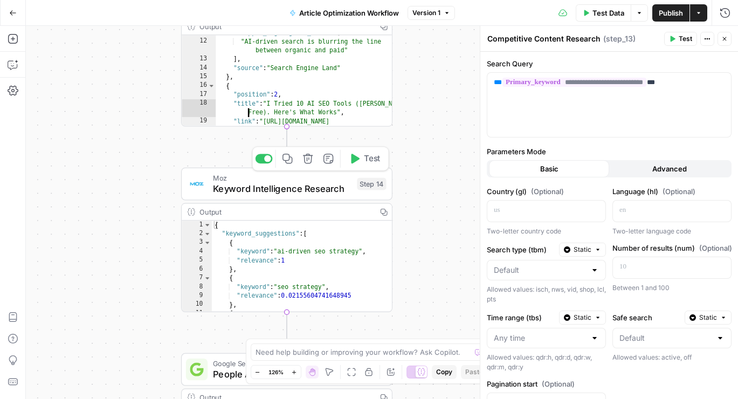
click at [283, 186] on span "Keyword Intelligence Research" at bounding box center [282, 188] width 138 height 13
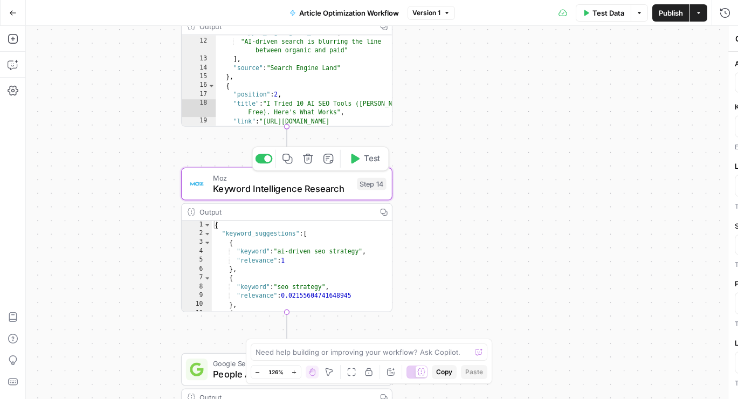
type textarea "Keyword Intelligence Research"
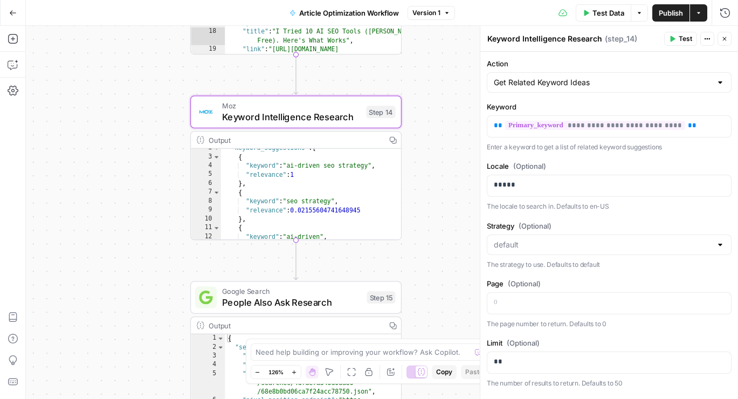
scroll to position [11, 0]
drag, startPoint x: 246, startPoint y: 171, endPoint x: 338, endPoint y: 170, distance: 92.2
click at [338, 170] on div ""keyword_suggestions" : [ { "keyword" : "ai-driven seo strategy" , "relevance" …" at bounding box center [311, 198] width 181 height 110
click at [351, 179] on div ""keyword_suggestions" : [ { "keyword" : "ai-driven seo strategy" , "relevance" …" at bounding box center [311, 198] width 181 height 110
type textarea "*"
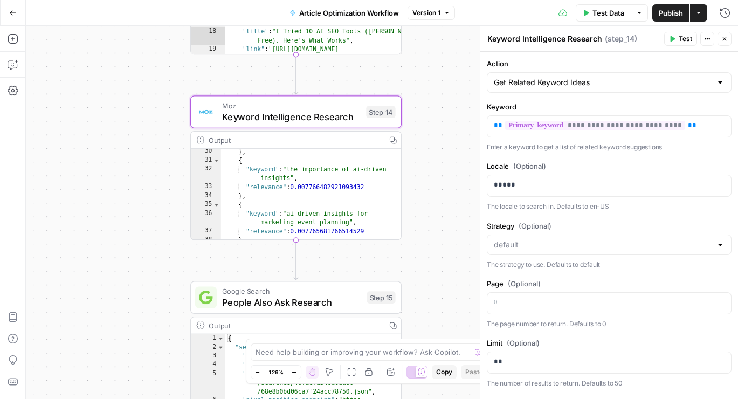
scroll to position [227, 0]
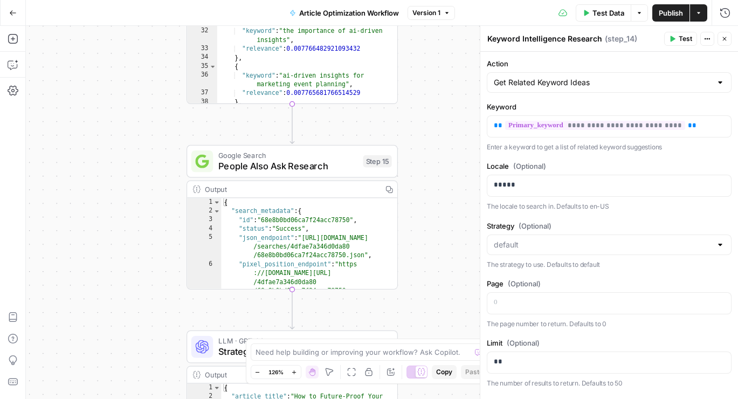
click at [294, 164] on span "People Also Ask Research" at bounding box center [287, 165] width 139 height 13
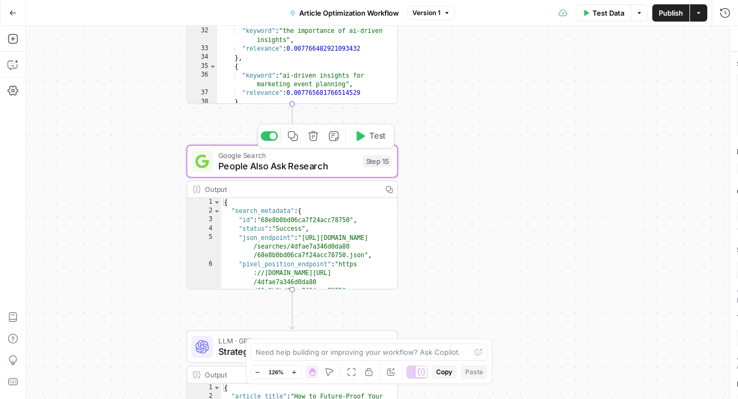
type textarea "People Also Ask Research"
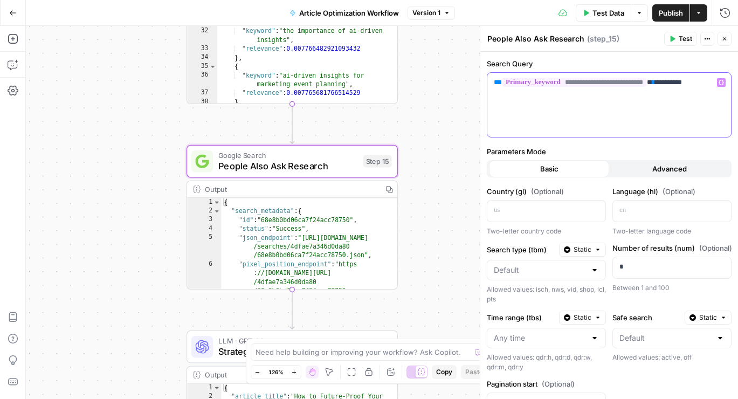
click at [705, 82] on p "**********" at bounding box center [609, 82] width 231 height 11
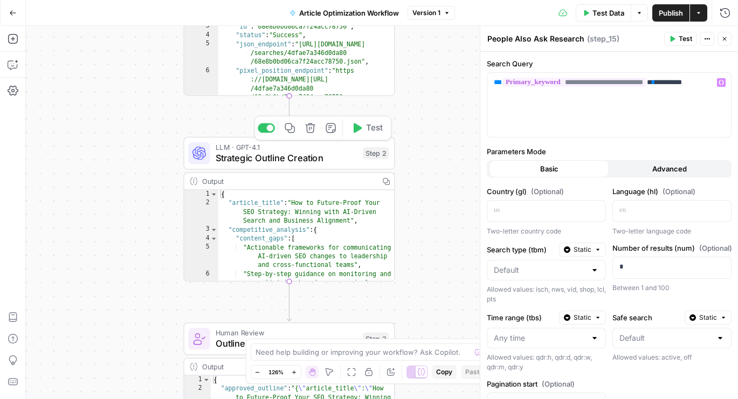
click at [290, 159] on span "Strategic Outline Creation" at bounding box center [287, 157] width 142 height 13
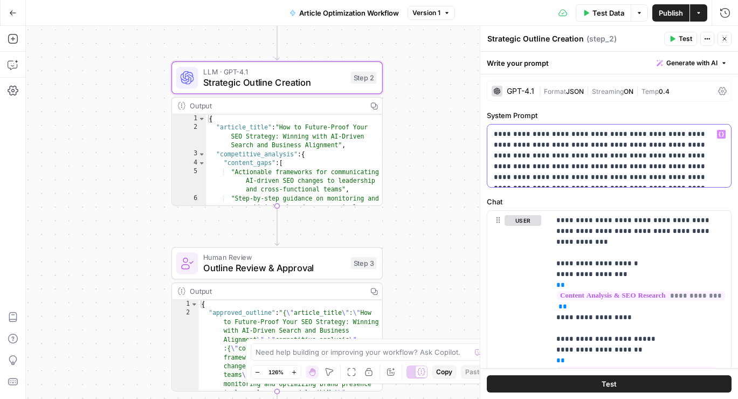
click at [699, 179] on p "**********" at bounding box center [609, 156] width 231 height 54
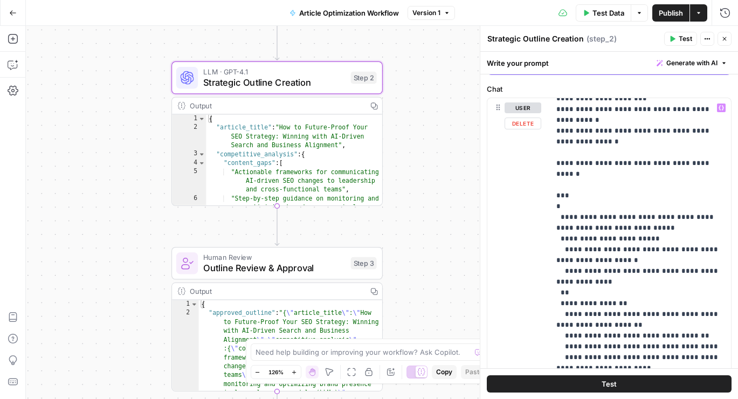
scroll to position [601, 0]
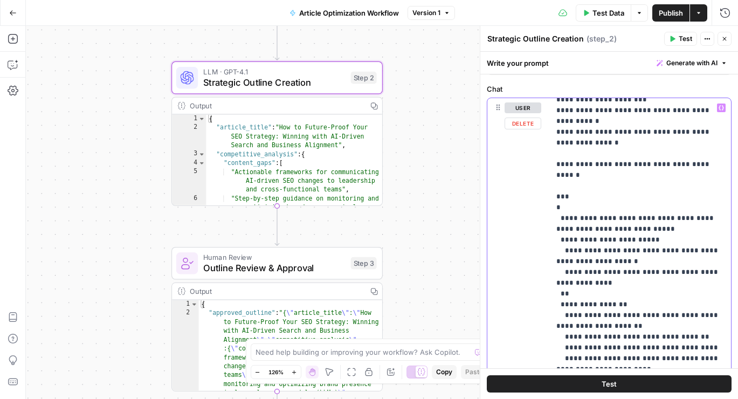
click at [582, 174] on p "**********" at bounding box center [640, 186] width 168 height 1369
click at [600, 198] on p "**********" at bounding box center [640, 186] width 168 height 1369
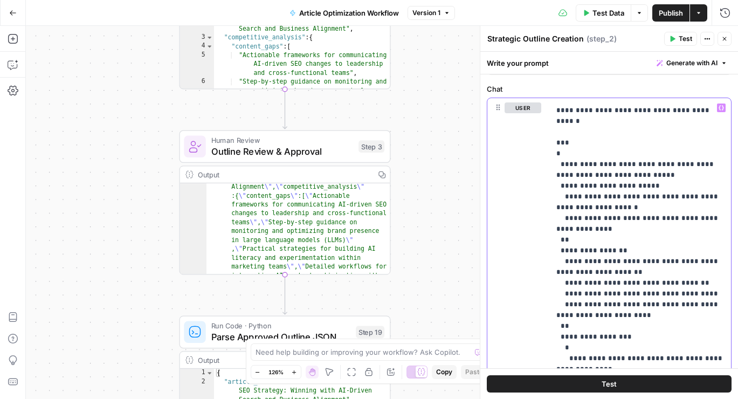
scroll to position [0, 0]
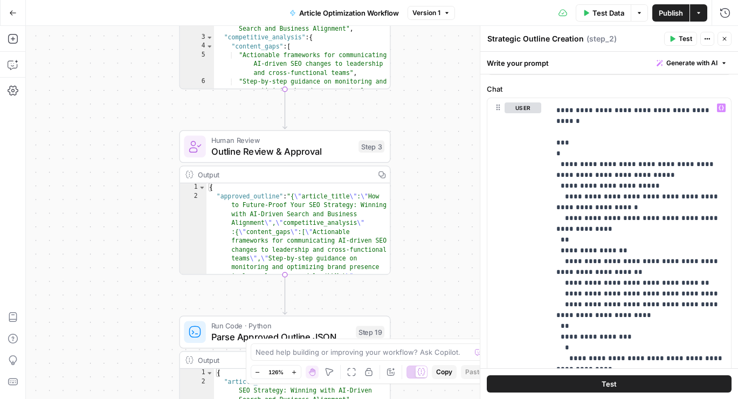
type textarea "**********"
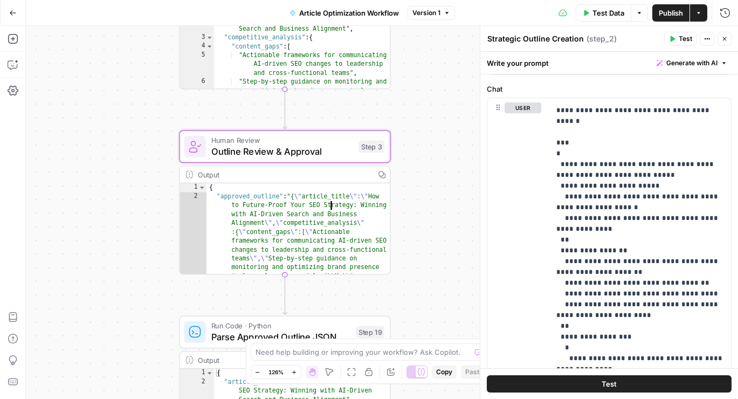
click at [289, 177] on div "Output" at bounding box center [284, 174] width 172 height 11
click at [296, 152] on span "Outline Review & Approval" at bounding box center [282, 150] width 142 height 13
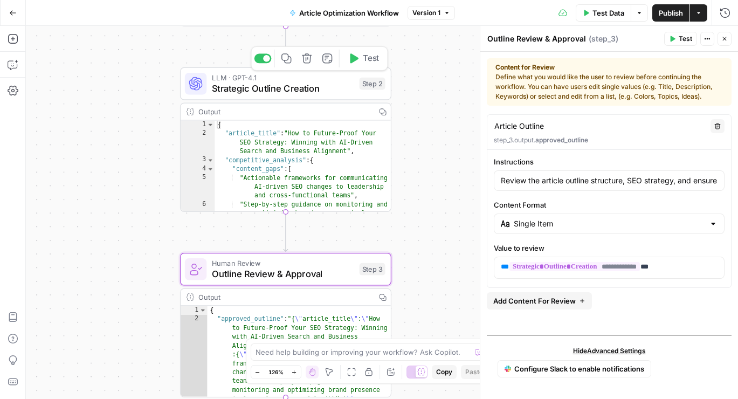
click at [316, 88] on span "Strategic Outline Creation" at bounding box center [283, 87] width 142 height 13
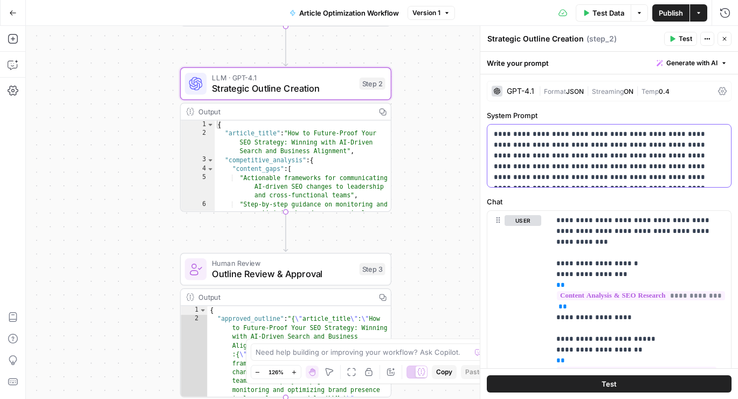
click at [577, 156] on p "**********" at bounding box center [609, 156] width 231 height 54
click at [689, 181] on p "**********" at bounding box center [609, 156] width 231 height 54
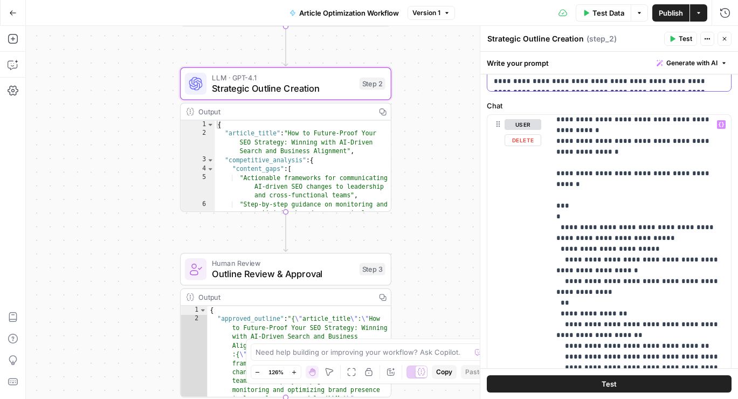
scroll to position [626, 0]
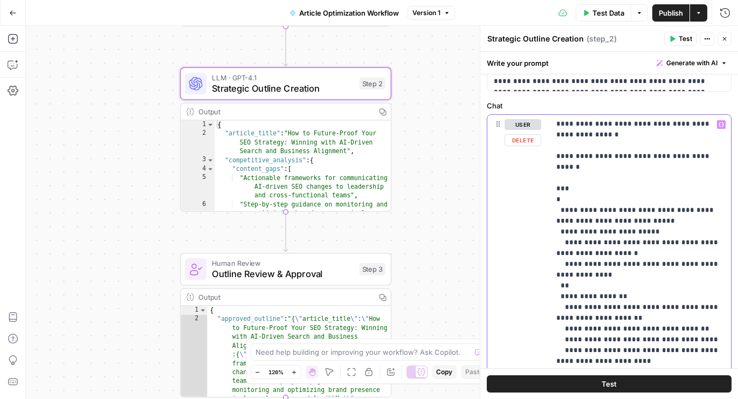
click at [643, 212] on p "**********" at bounding box center [640, 177] width 168 height 1369
click at [642, 230] on p "**********" at bounding box center [640, 177] width 168 height 1369
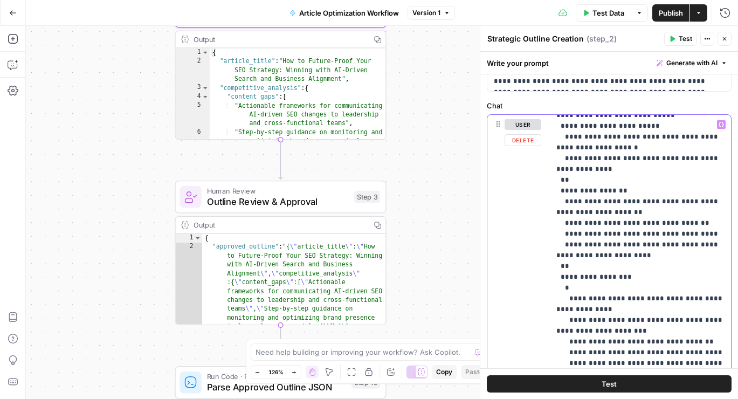
scroll to position [776, 0]
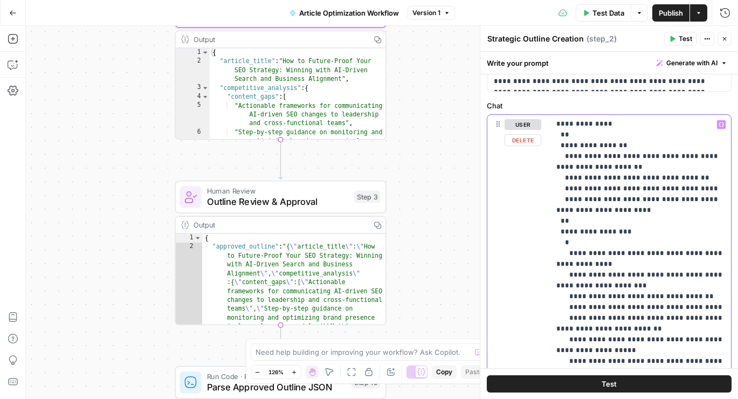
click at [637, 188] on p "**********" at bounding box center [640, 27] width 168 height 1369
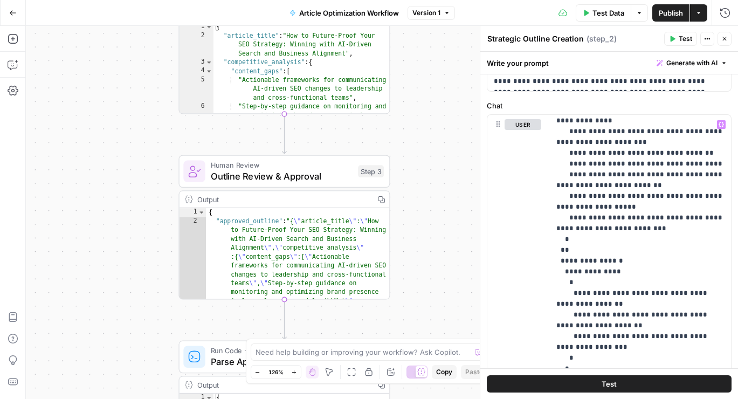
click at [315, 174] on span "Outline Review & Approval" at bounding box center [282, 175] width 142 height 13
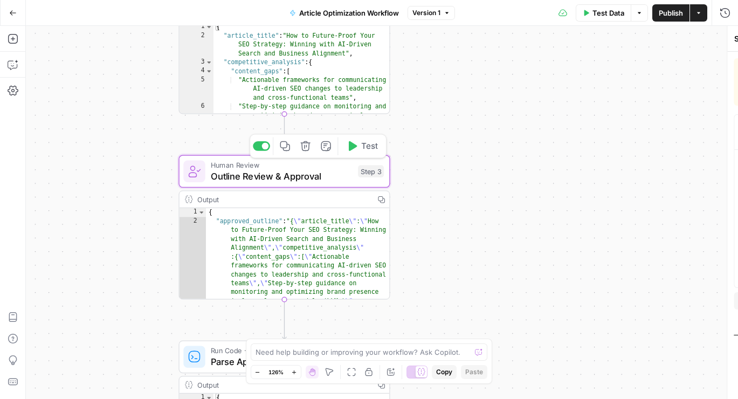
type textarea "Outline Review & Approval"
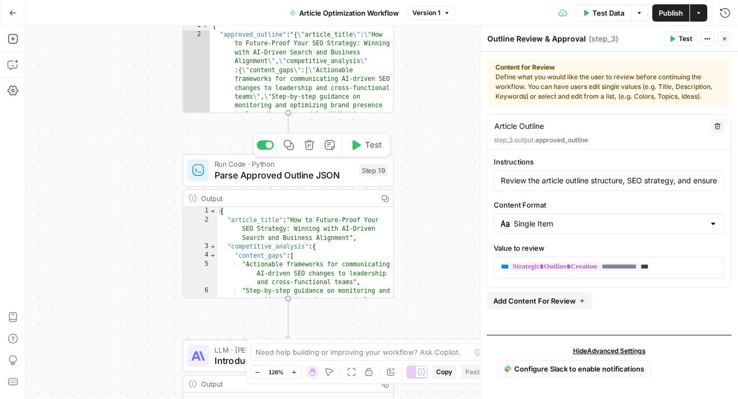
click at [273, 171] on span "Parse Approved Outline JSON" at bounding box center [283, 174] width 139 height 13
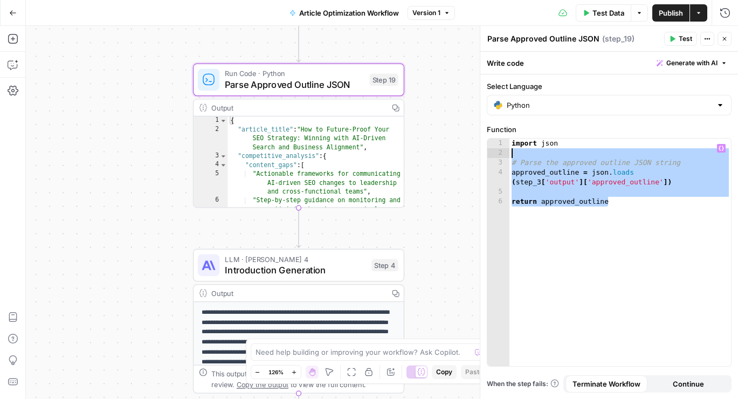
drag, startPoint x: 637, startPoint y: 208, endPoint x: 522, endPoint y: 150, distance: 128.4
click at [522, 150] on div "import json # Parse the approved outline JSON string approved_outline = json . …" at bounding box center [619, 261] width 221 height 247
click at [616, 234] on div "import json # Parse the approved outline JSON string approved_outline = json . …" at bounding box center [619, 261] width 221 height 247
type textarea "**********"
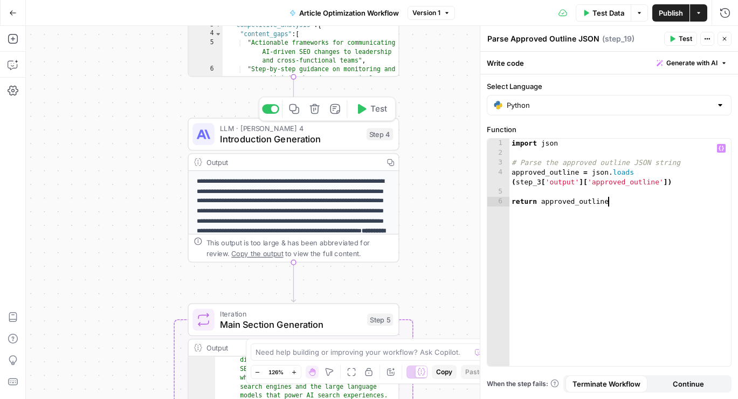
click at [324, 145] on span "Introduction Generation" at bounding box center [290, 138] width 141 height 13
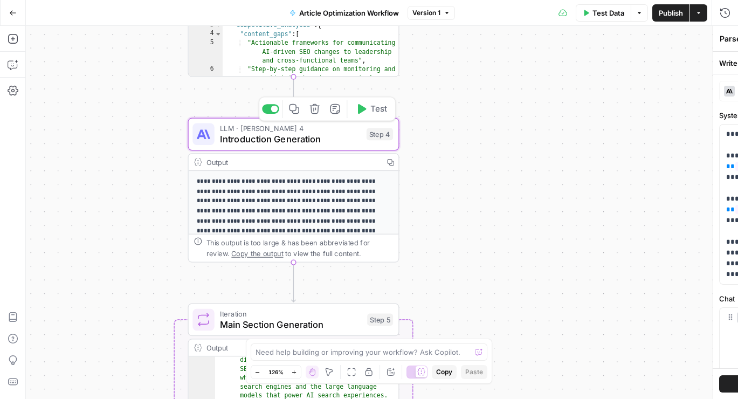
type textarea "Introduction Generation"
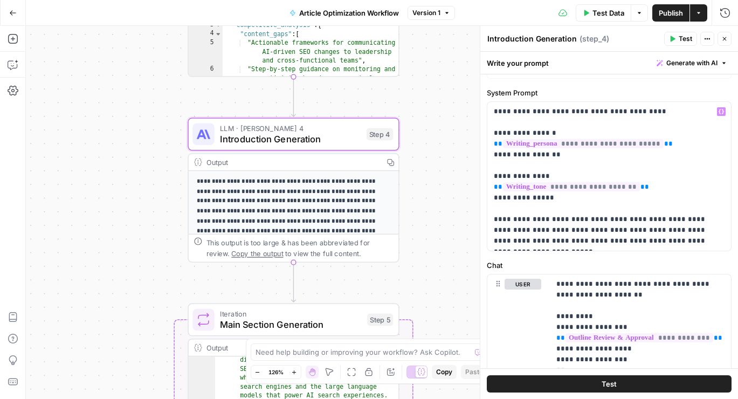
scroll to position [29, 0]
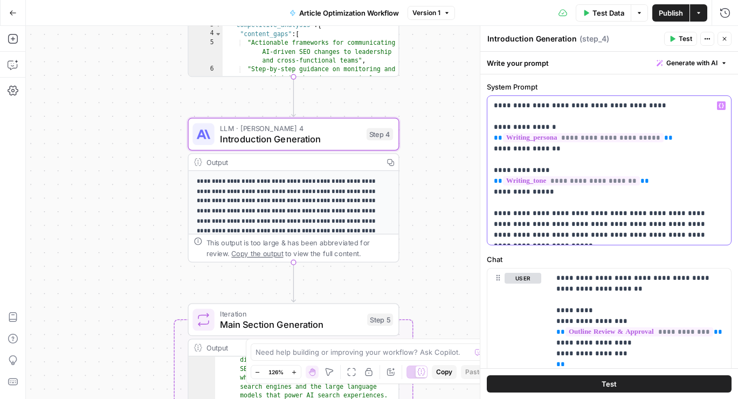
drag, startPoint x: 489, startPoint y: 103, endPoint x: 692, endPoint y: 225, distance: 236.1
click at [692, 225] on div "**********" at bounding box center [609, 170] width 244 height 149
click at [690, 210] on p "**********" at bounding box center [609, 170] width 231 height 140
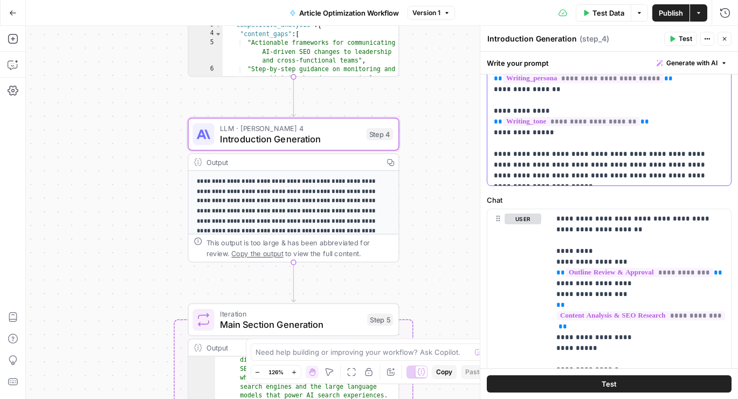
scroll to position [92, 0]
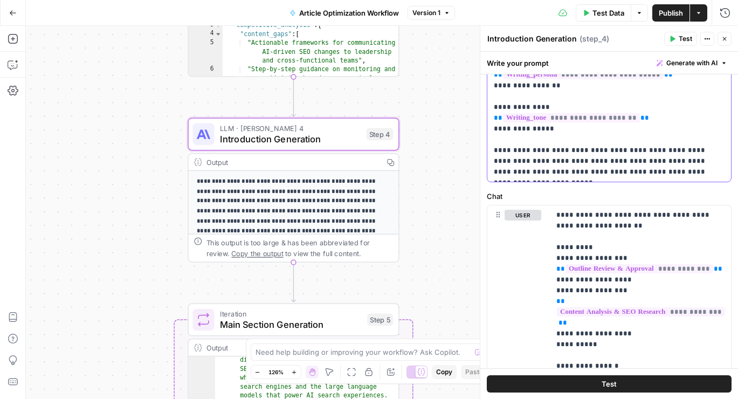
click at [658, 151] on p "**********" at bounding box center [609, 107] width 231 height 140
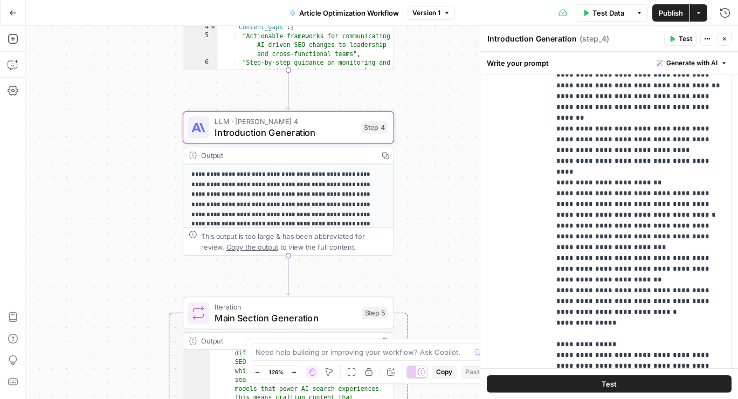
scroll to position [351, 0]
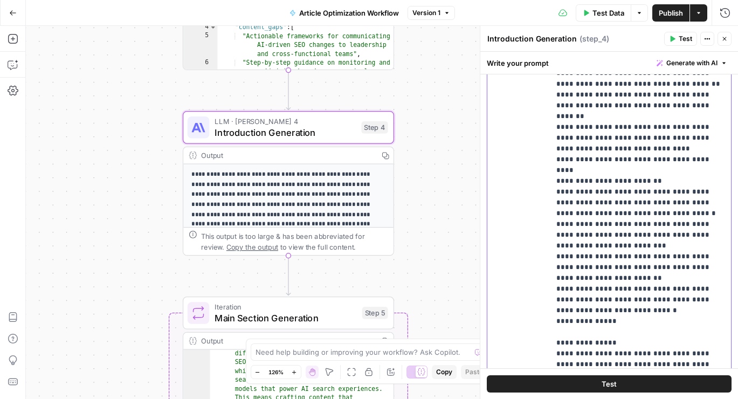
click at [634, 288] on p "**********" at bounding box center [640, 106] width 168 height 550
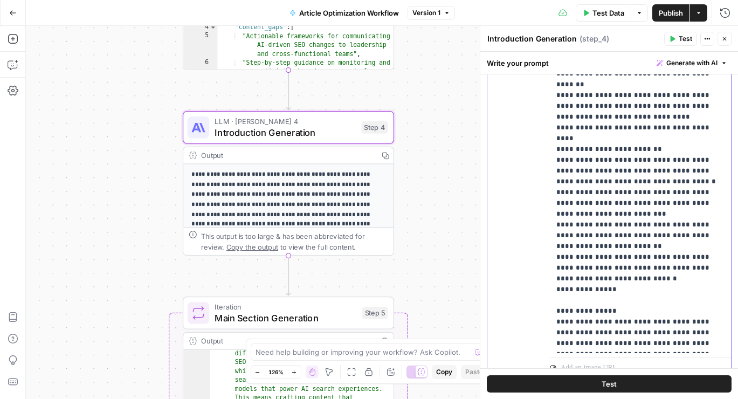
scroll to position [420, 0]
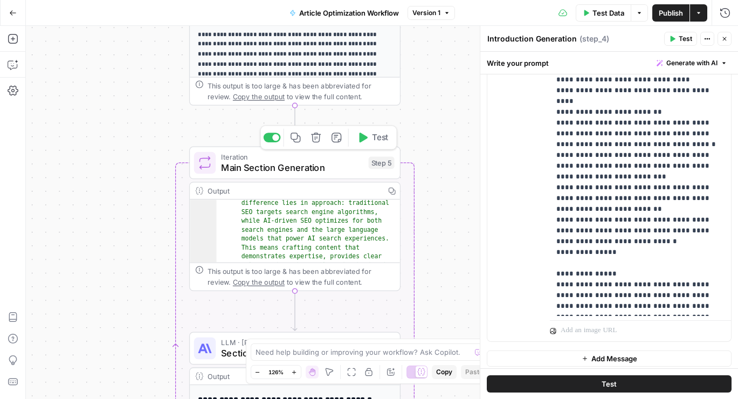
click at [292, 165] on span "Main Section Generation" at bounding box center [292, 167] width 142 height 13
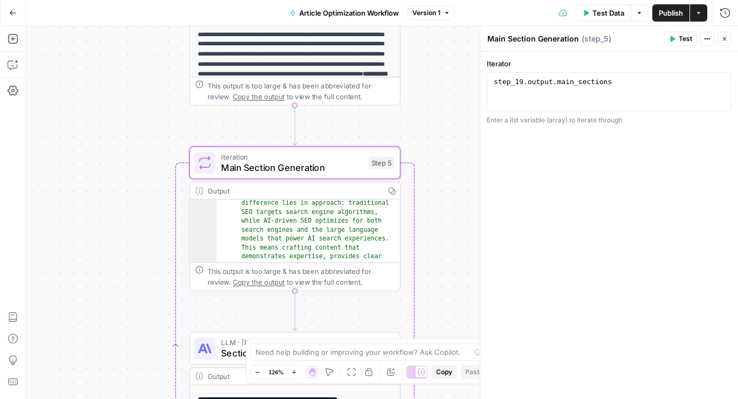
type textarea "**********"
drag, startPoint x: 628, startPoint y: 77, endPoint x: 616, endPoint y: 92, distance: 19.2
click at [616, 92] on div "step_19 . output . main_sections" at bounding box center [608, 101] width 235 height 48
click at [427, 105] on div "**********" at bounding box center [382, 212] width 712 height 373
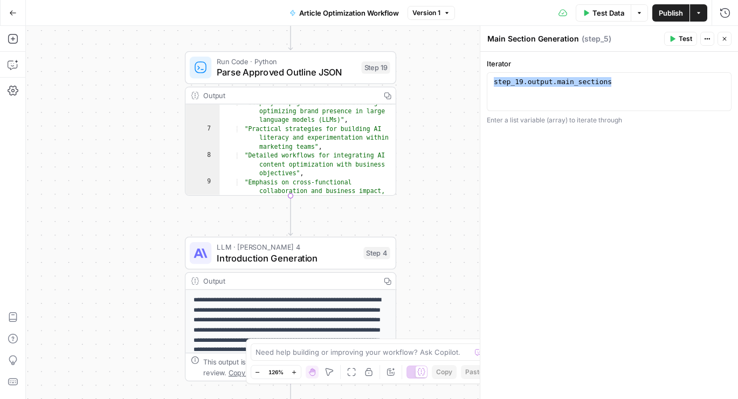
scroll to position [211, 0]
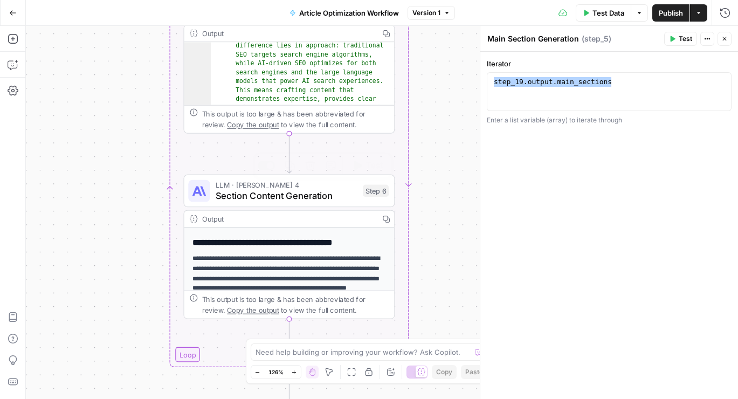
click at [275, 194] on span "Section Content Generation" at bounding box center [287, 195] width 142 height 13
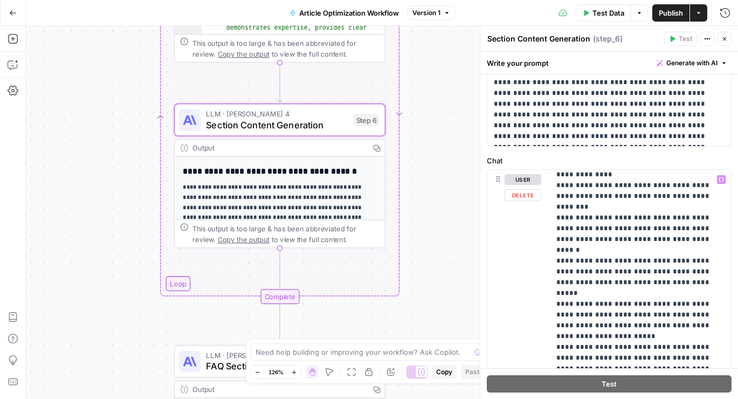
scroll to position [271, 0]
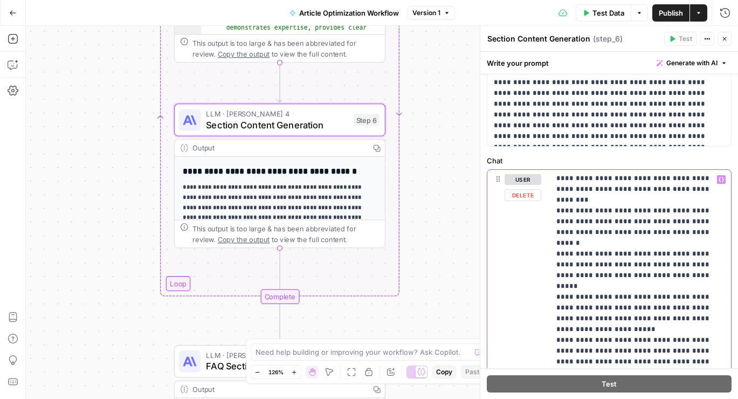
click at [655, 223] on p "**********" at bounding box center [640, 265] width 168 height 722
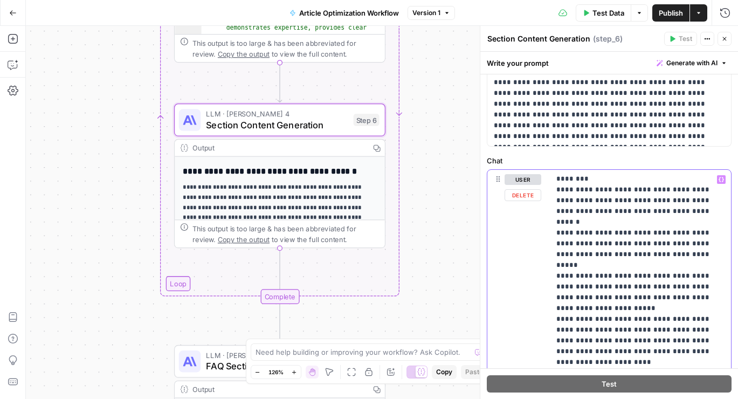
drag, startPoint x: 560, startPoint y: 355, endPoint x: 662, endPoint y: 356, distance: 101.3
click at [662, 356] on p "**********" at bounding box center [640, 244] width 168 height 722
click at [701, 336] on p "**********" at bounding box center [640, 244] width 168 height 722
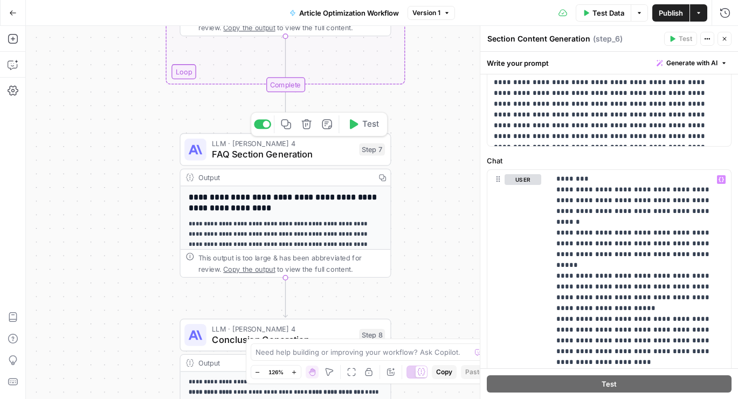
click at [318, 159] on span "FAQ Section Generation" at bounding box center [283, 153] width 142 height 13
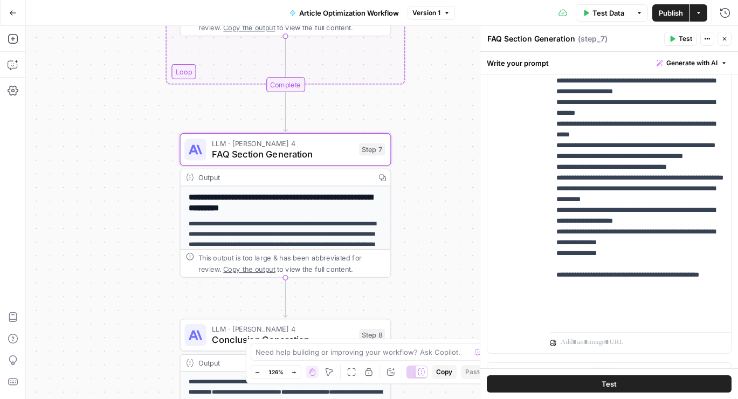
scroll to position [339, 0]
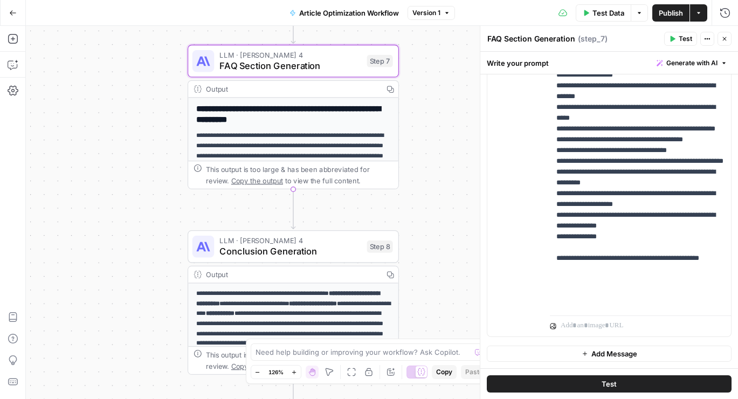
click at [301, 244] on span "Conclusion Generation" at bounding box center [290, 250] width 142 height 13
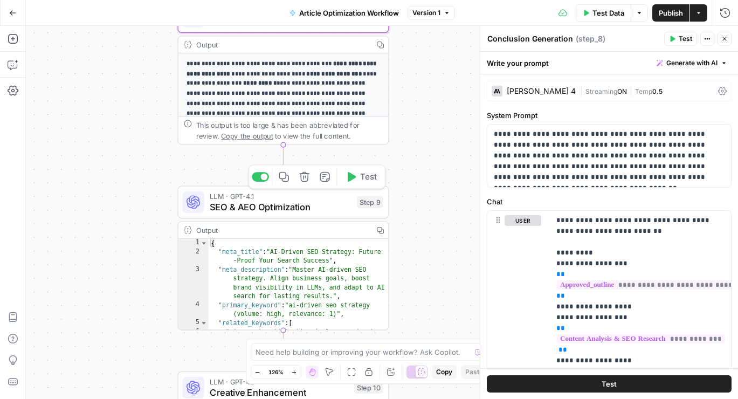
click at [307, 204] on span "SEO & AEO Optimization" at bounding box center [281, 206] width 142 height 13
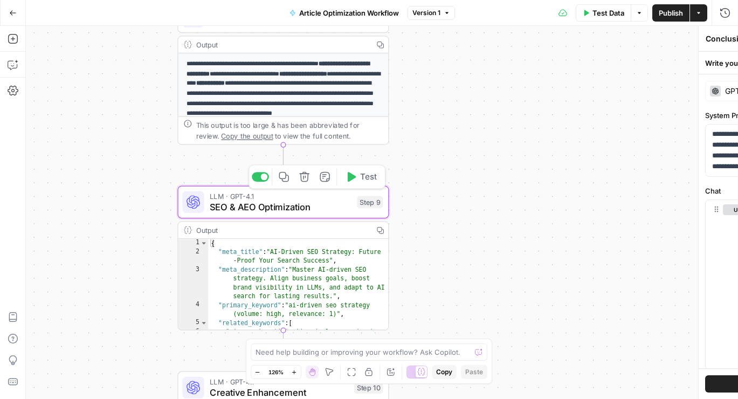
type textarea "SEO & AEO Optimization"
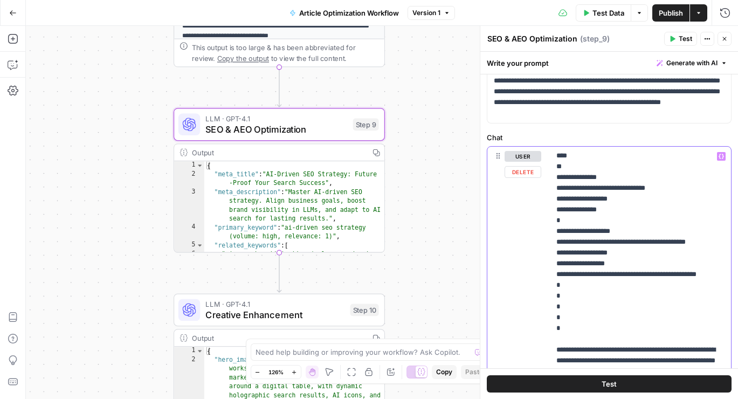
scroll to position [66, 0]
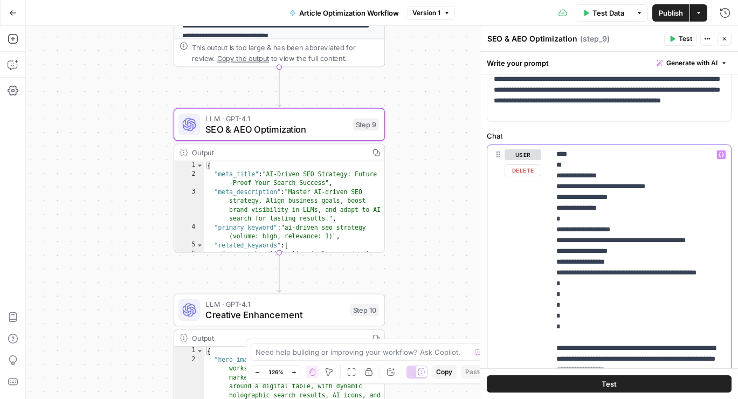
drag, startPoint x: 561, startPoint y: 189, endPoint x: 684, endPoint y: 219, distance: 126.5
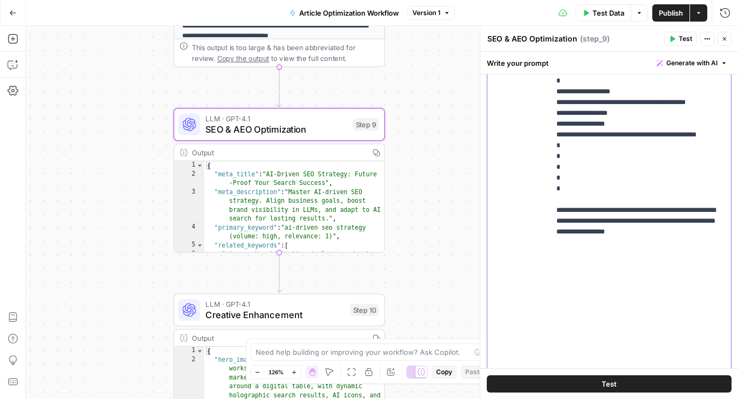
scroll to position [240, 0]
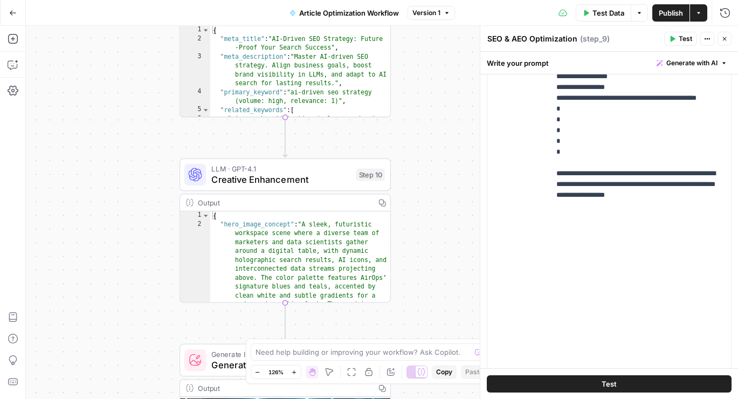
click at [301, 178] on span "Creative Enhancement" at bounding box center [280, 178] width 139 height 13
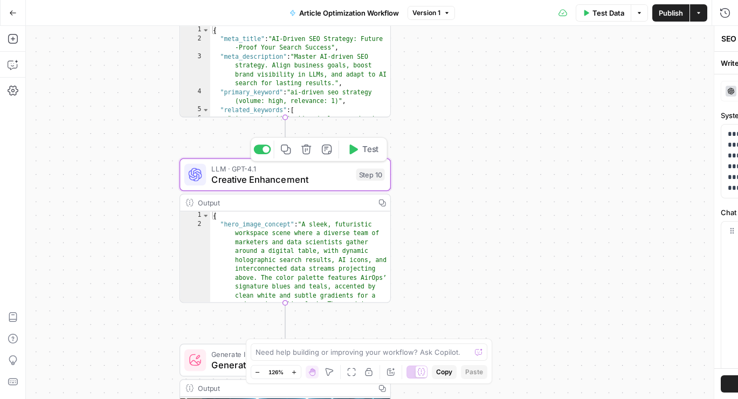
type textarea "Creative Enhancement"
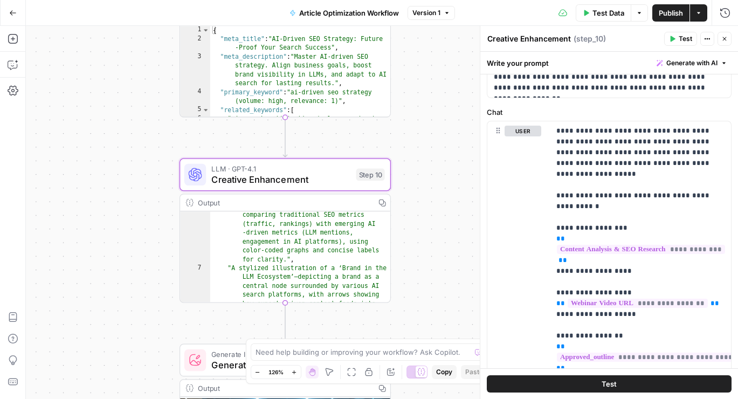
scroll to position [168, 0]
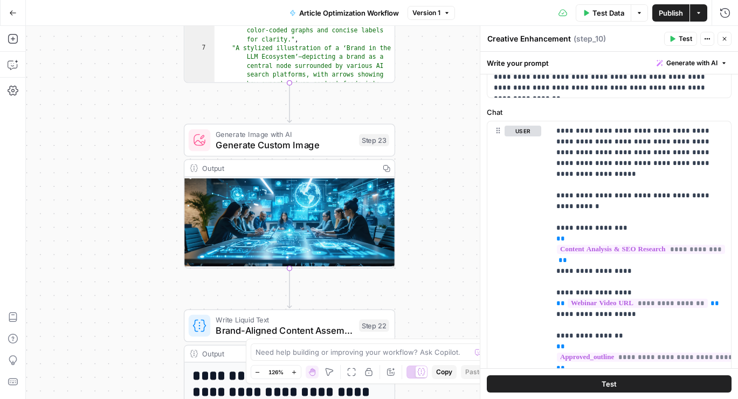
click at [308, 144] on span "Generate Custom Image" at bounding box center [285, 144] width 138 height 13
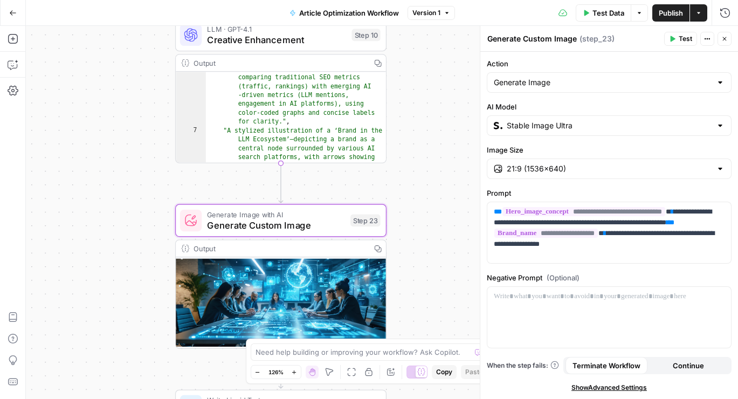
scroll to position [161, 0]
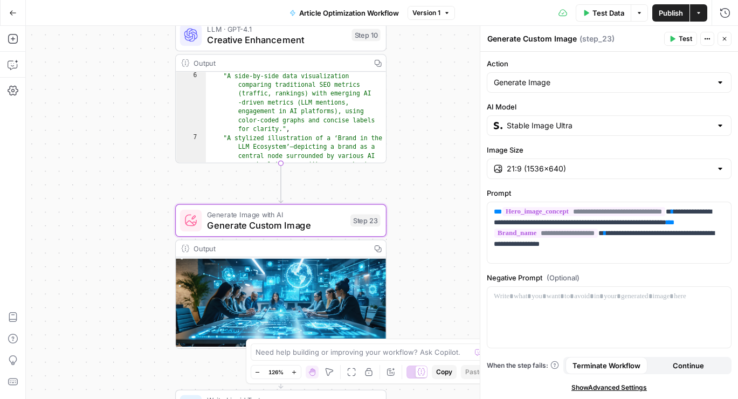
click at [284, 35] on span "Creative Enhancement" at bounding box center [276, 39] width 139 height 13
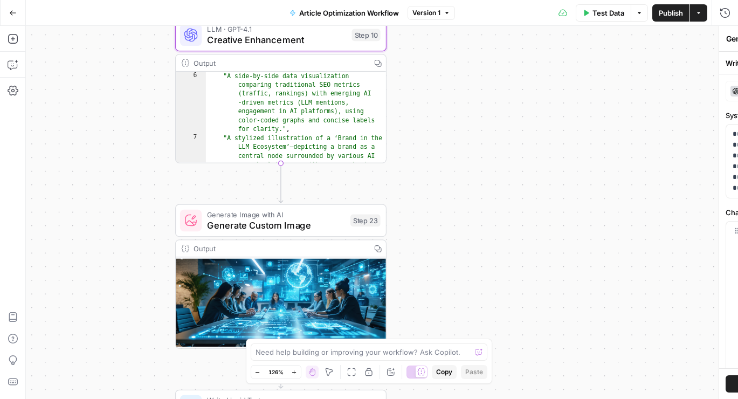
type textarea "Creative Enhancement"
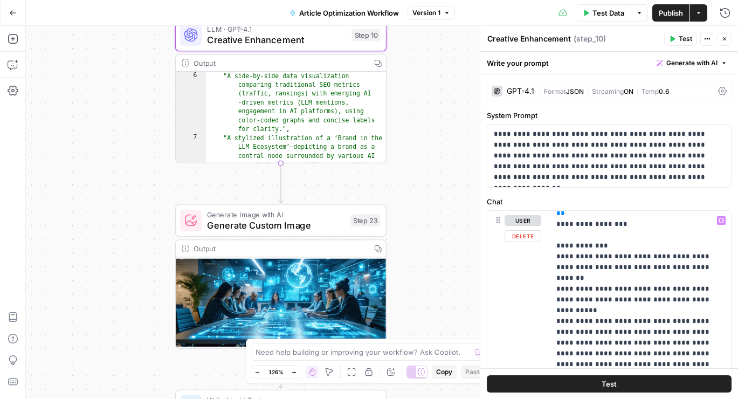
scroll to position [270, 0]
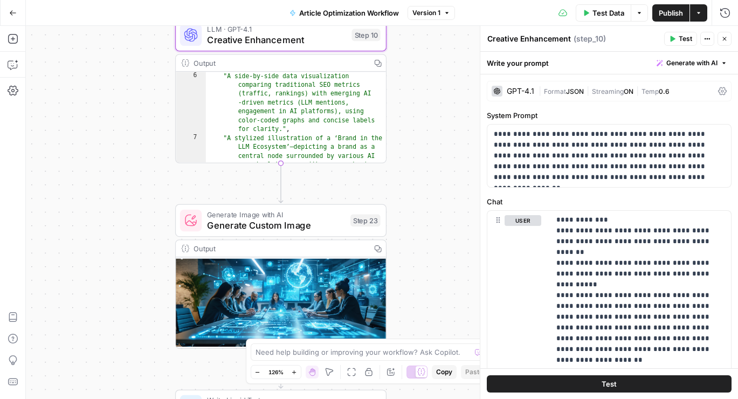
click at [330, 126] on div ""A side-by-side data visualization comparing traditional SEO metrics (traffic, …" at bounding box center [296, 175] width 181 height 207
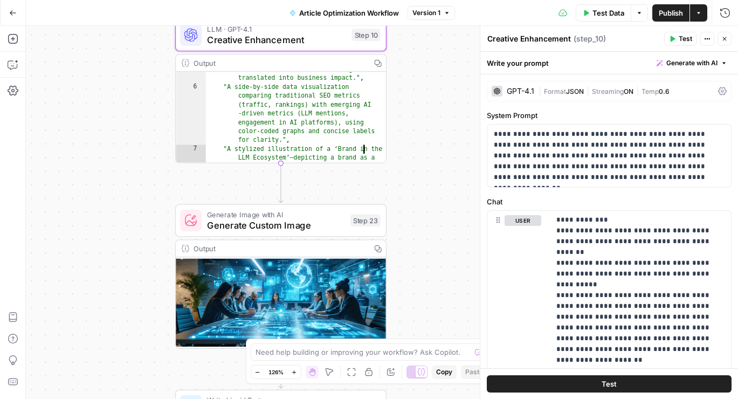
scroll to position [145, 0]
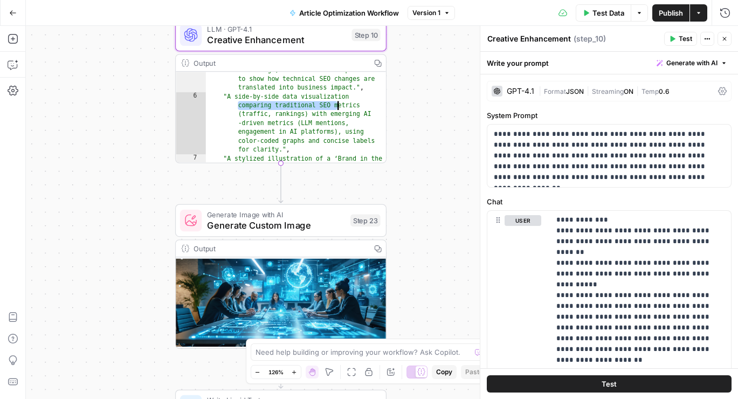
drag, startPoint x: 228, startPoint y: 95, endPoint x: 323, endPoint y: 97, distance: 94.9
click at [324, 98] on div ""A flowchart infographic illustrating the 'What, So What, Now What' communicati…" at bounding box center [296, 138] width 181 height 198
type textarea "**********"
click at [329, 94] on div ""A flowchart infographic illustrating the 'What, So What, Now What' communicati…" at bounding box center [296, 138] width 181 height 198
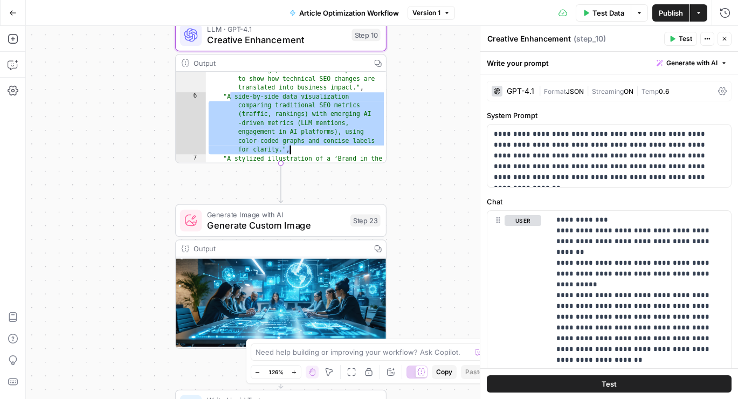
drag, startPoint x: 226, startPoint y: 92, endPoint x: 289, endPoint y: 134, distance: 75.8
click at [289, 135] on div ""A flowchart infographic illustrating the 'What, So What, Now What' communicati…" at bounding box center [296, 138] width 181 height 198
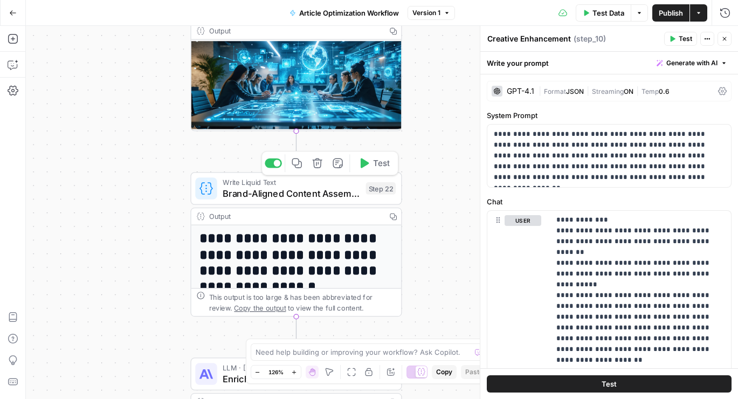
click at [290, 188] on span "Brand-Aligned Content Assembly" at bounding box center [292, 192] width 138 height 13
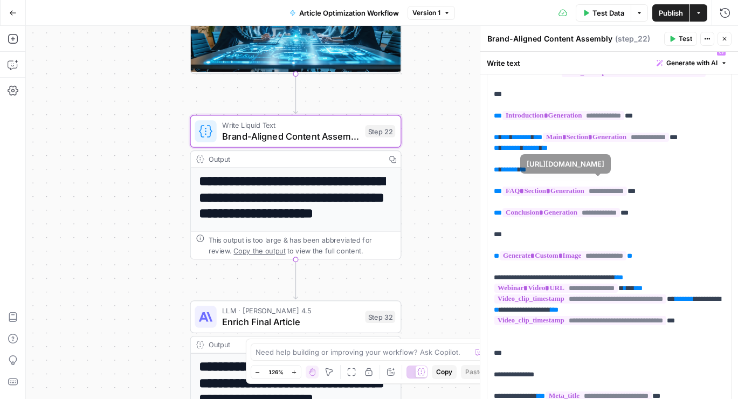
scroll to position [39, 0]
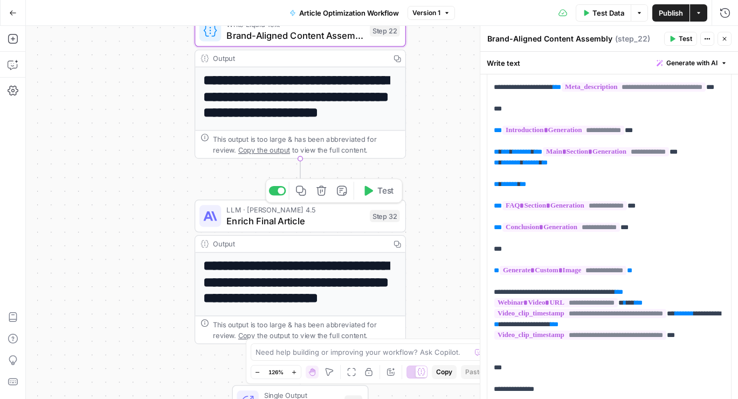
click at [304, 225] on span "Enrich Final Article" at bounding box center [295, 220] width 138 height 13
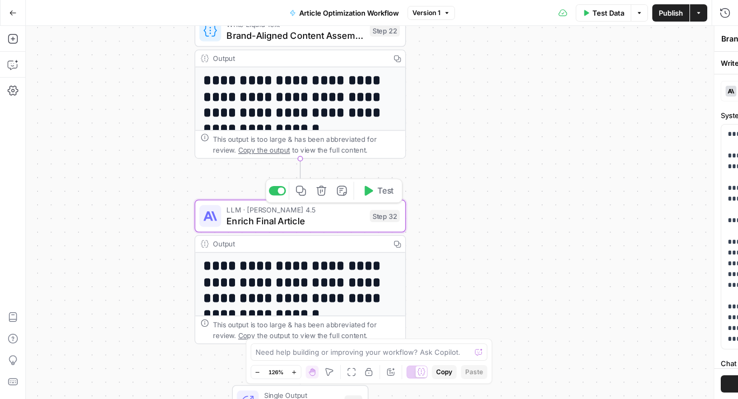
type textarea "Enrich Final Article"
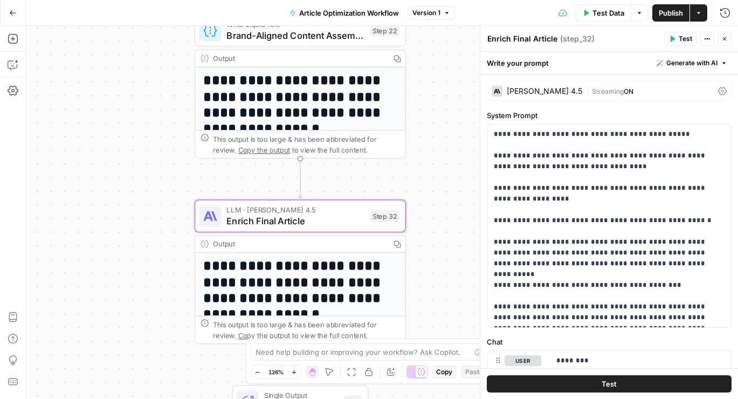
scroll to position [1, 0]
click at [674, 251] on p "**********" at bounding box center [609, 225] width 231 height 194
click at [683, 277] on p "**********" at bounding box center [609, 225] width 231 height 194
click at [690, 316] on p "**********" at bounding box center [609, 225] width 231 height 194
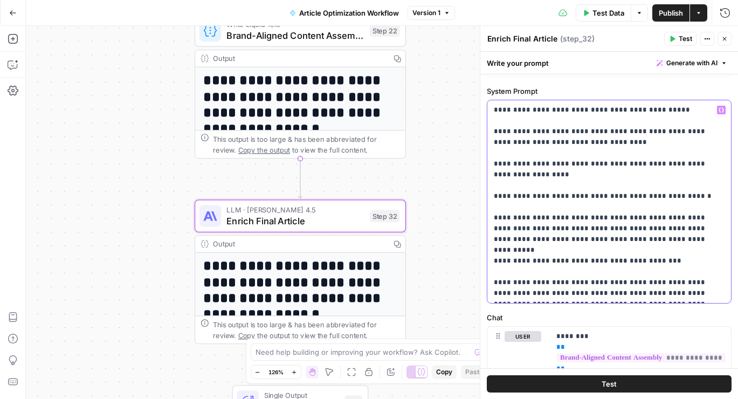
scroll to position [26, 0]
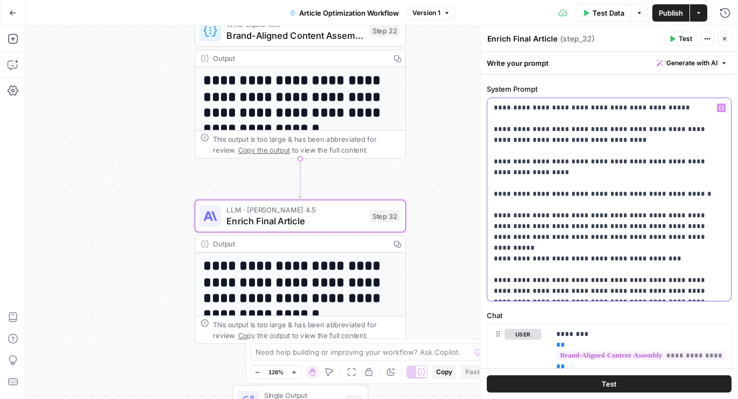
drag, startPoint x: 674, startPoint y: 249, endPoint x: 494, endPoint y: 247, distance: 180.0
click at [494, 247] on p "**********" at bounding box center [609, 199] width 231 height 194
click at [649, 259] on p "**********" at bounding box center [609, 199] width 231 height 194
drag, startPoint x: 670, startPoint y: 251, endPoint x: 514, endPoint y: 248, distance: 155.8
click at [514, 248] on p "**********" at bounding box center [609, 199] width 231 height 194
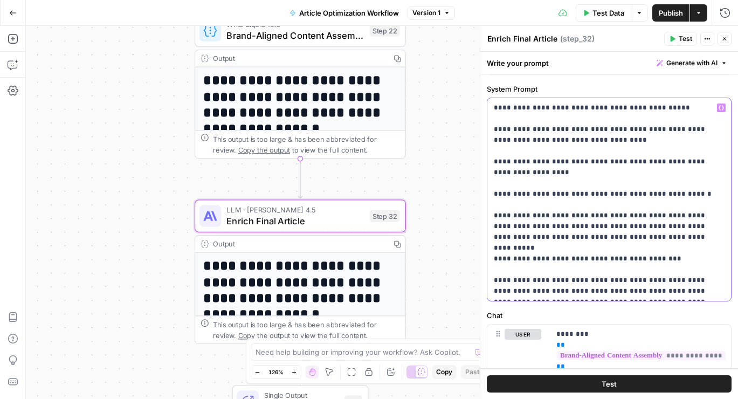
click at [605, 236] on p "**********" at bounding box center [609, 199] width 231 height 194
drag, startPoint x: 671, startPoint y: 250, endPoint x: 529, endPoint y: 203, distance: 149.8
click at [528, 203] on p "**********" at bounding box center [609, 199] width 231 height 194
click at [624, 233] on p "**********" at bounding box center [609, 199] width 231 height 194
click at [672, 238] on p "**********" at bounding box center [609, 199] width 231 height 194
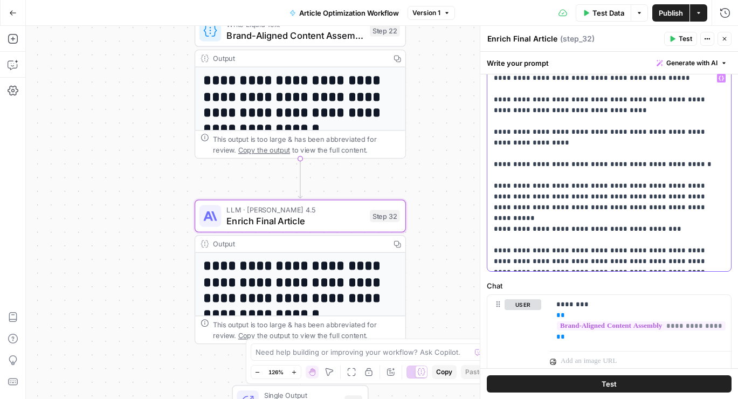
scroll to position [59, 0]
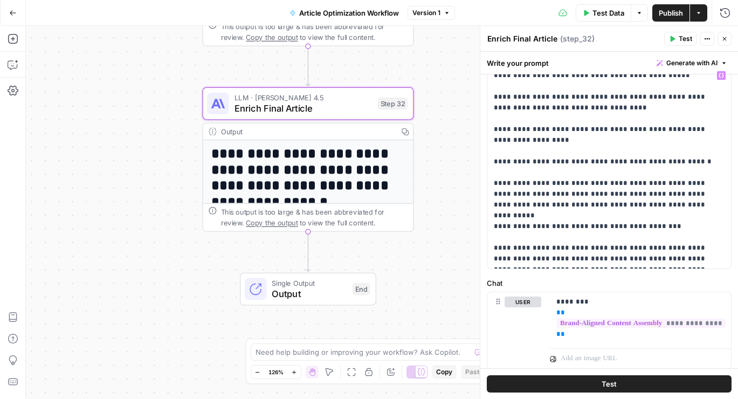
click at [383, 181] on h1 "**********" at bounding box center [308, 177] width 194 height 65
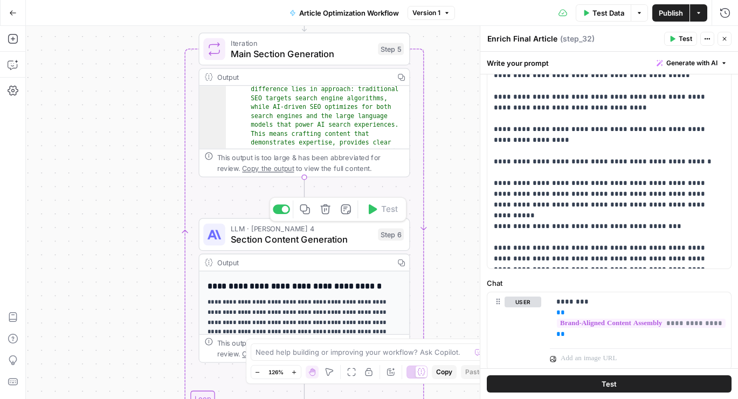
click at [347, 237] on span "Section Content Generation" at bounding box center [302, 238] width 142 height 13
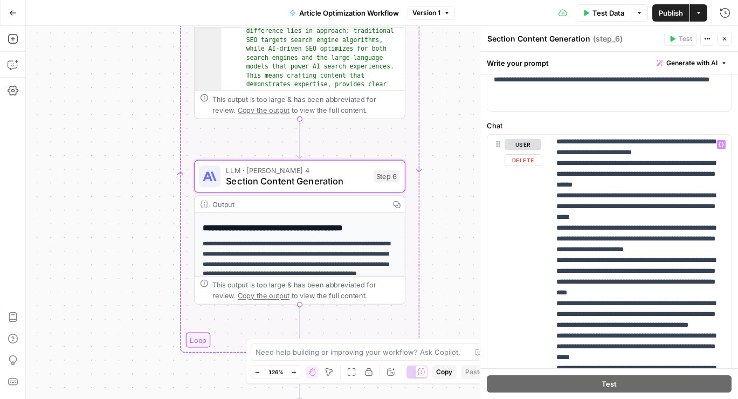
scroll to position [220, 0]
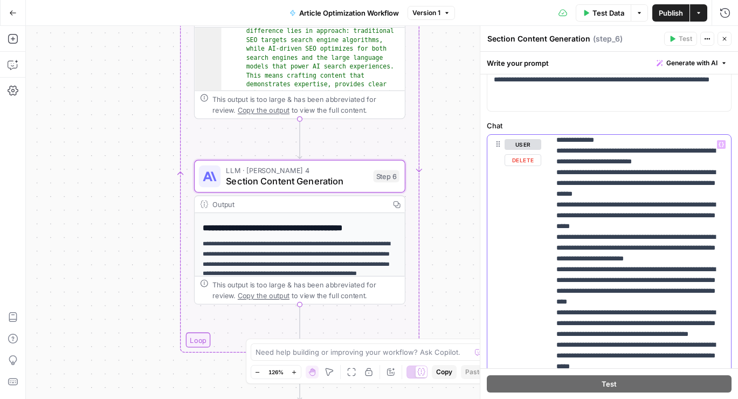
click at [650, 214] on p "**********" at bounding box center [640, 280] width 168 height 722
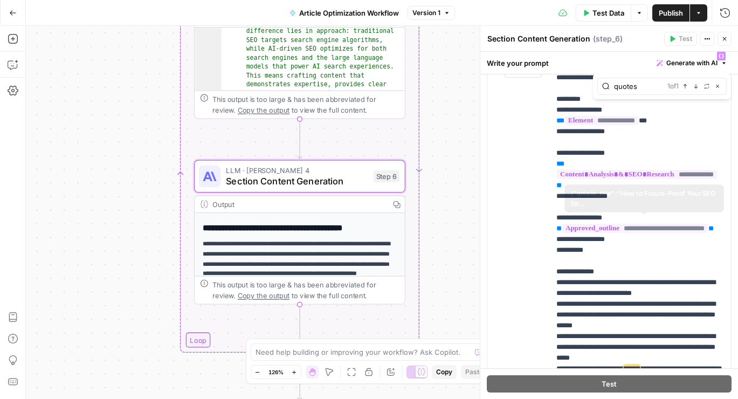
scroll to position [192, 0]
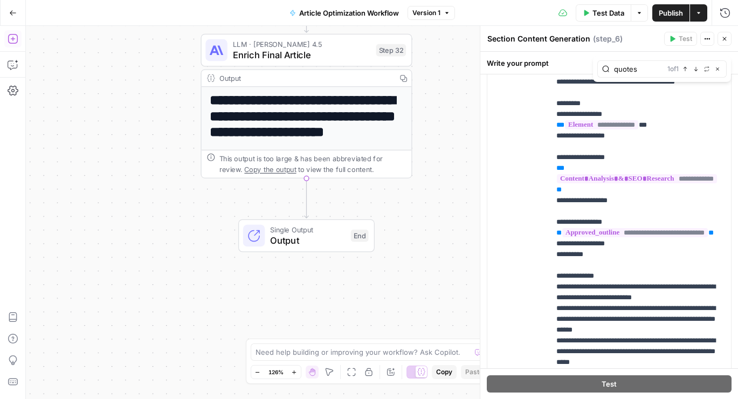
type input "quotes"
click at [8, 39] on icon "button" at bounding box center [13, 38] width 11 height 11
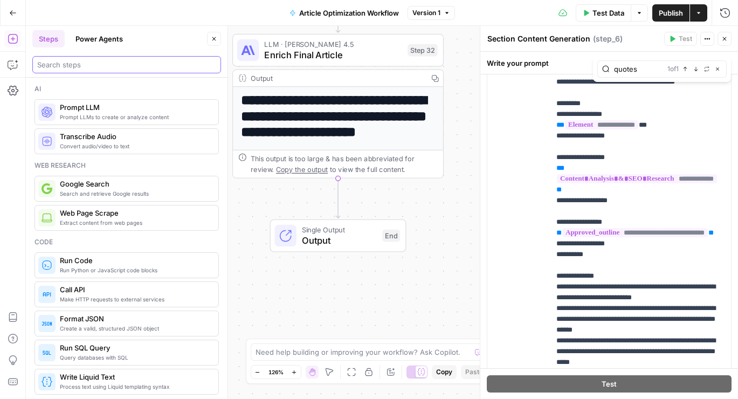
click at [142, 64] on input "search" at bounding box center [126, 64] width 179 height 11
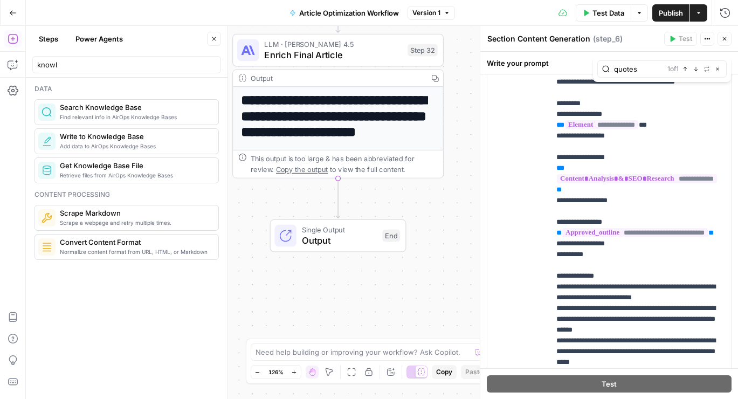
click at [119, 116] on span "Find relevant info in AirOps Knowledge Bases" at bounding box center [135, 117] width 150 height 9
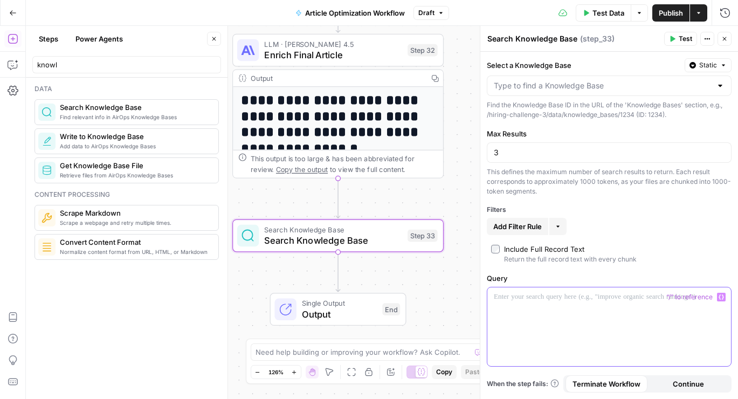
click at [583, 320] on div at bounding box center [609, 326] width 244 height 79
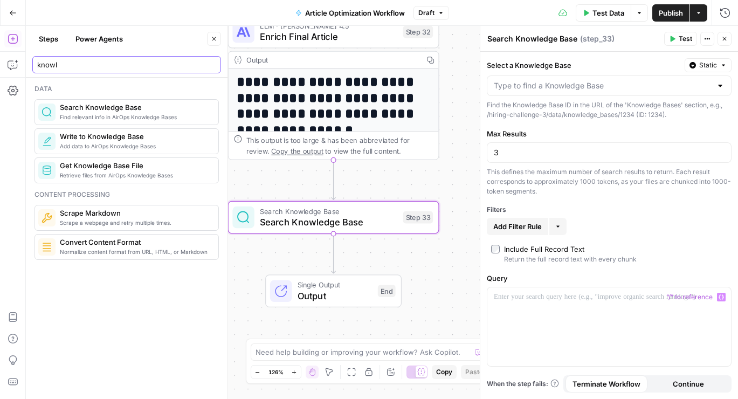
drag, startPoint x: 120, startPoint y: 60, endPoint x: 25, endPoint y: 59, distance: 94.3
click at [25, 59] on body "H Hiring Challenge New Home Browse Insights Opportunities Your Data Recent Grid…" at bounding box center [369, 199] width 738 height 399
type input "knowlvideo"
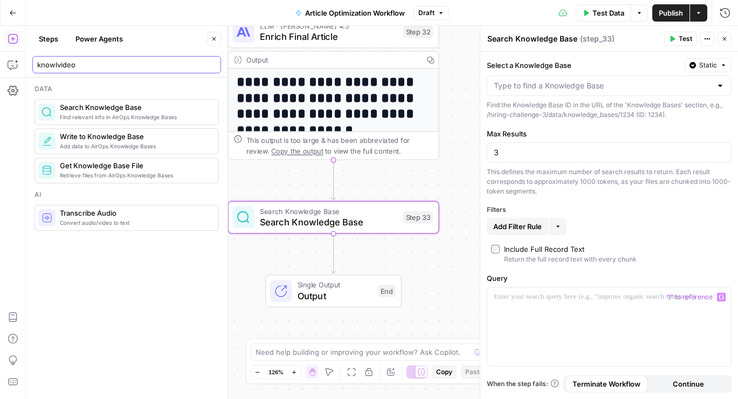
click at [208, 64] on input "knowlvideo" at bounding box center [126, 64] width 179 height 11
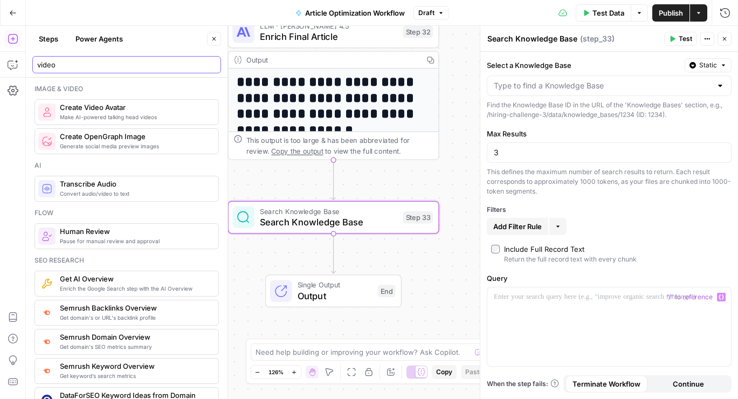
type input "video"
click at [142, 119] on span "Make AI-powered talking head videos" at bounding box center [135, 117] width 150 height 9
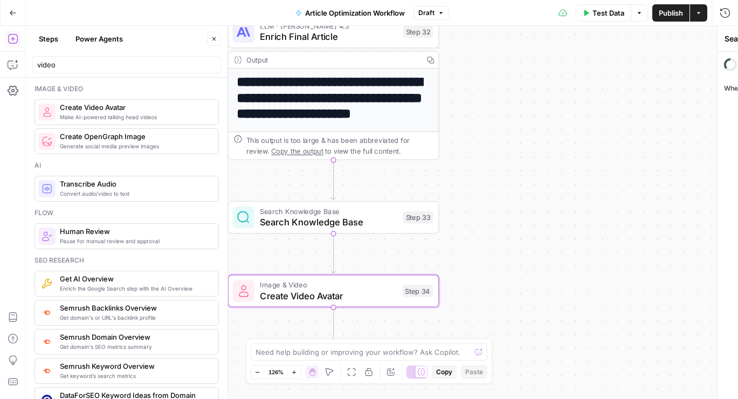
type textarea "Create Video Avatar"
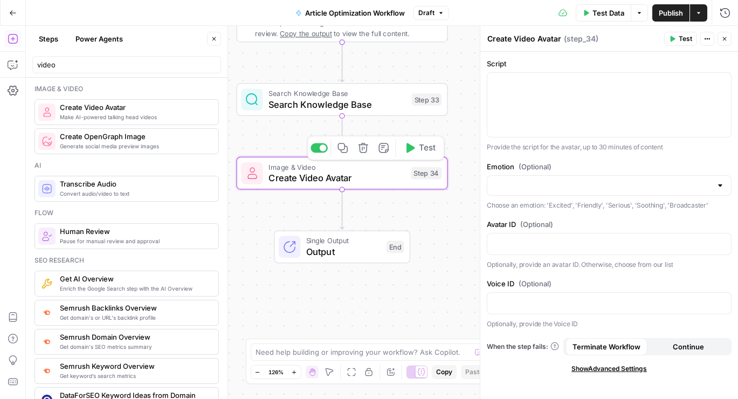
click at [363, 151] on icon "button" at bounding box center [363, 147] width 11 height 11
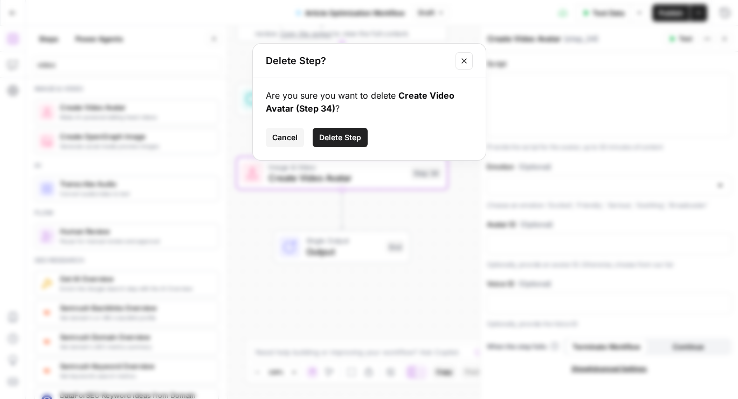
click at [343, 142] on span "Delete Step" at bounding box center [340, 137] width 42 height 11
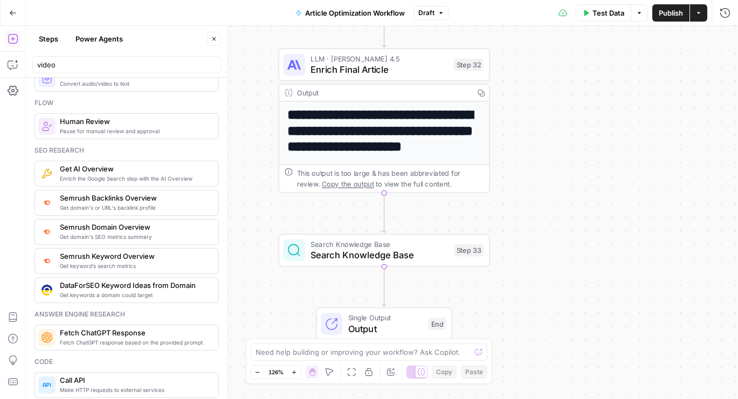
scroll to position [0, 0]
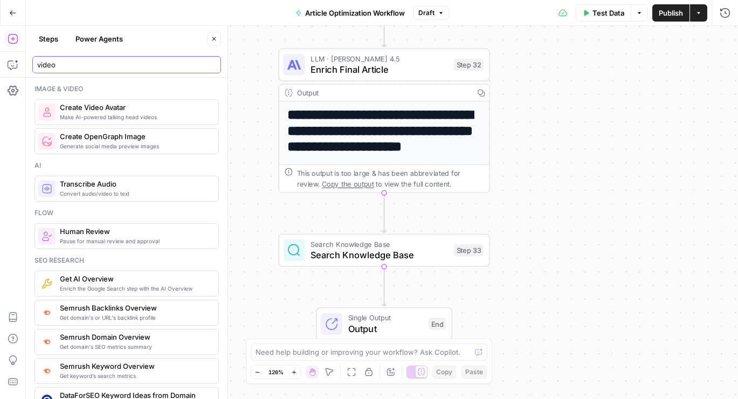
drag, startPoint x: 140, startPoint y: 64, endPoint x: 27, endPoint y: 62, distance: 112.1
click at [27, 62] on header "Steps Power Agents Close video" at bounding box center [127, 52] width 202 height 52
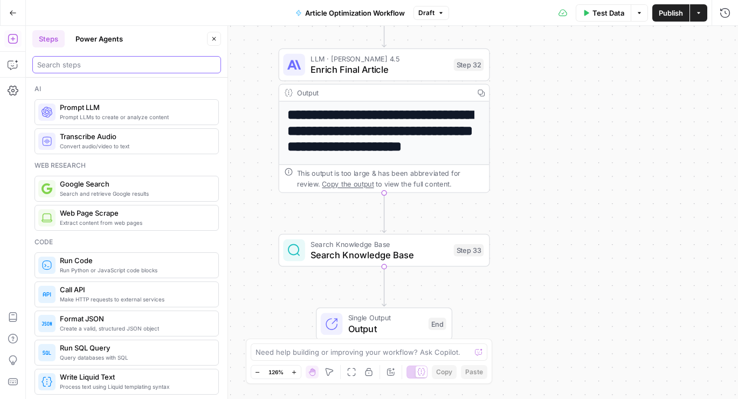
scroll to position [39, 0]
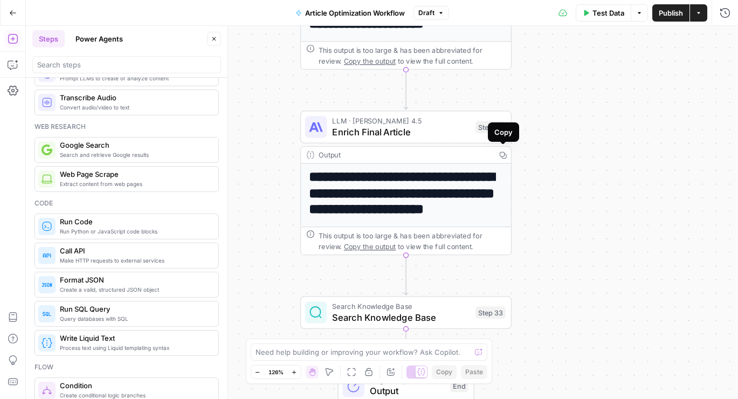
click at [433, 132] on span "Enrich Final Article" at bounding box center [401, 131] width 138 height 13
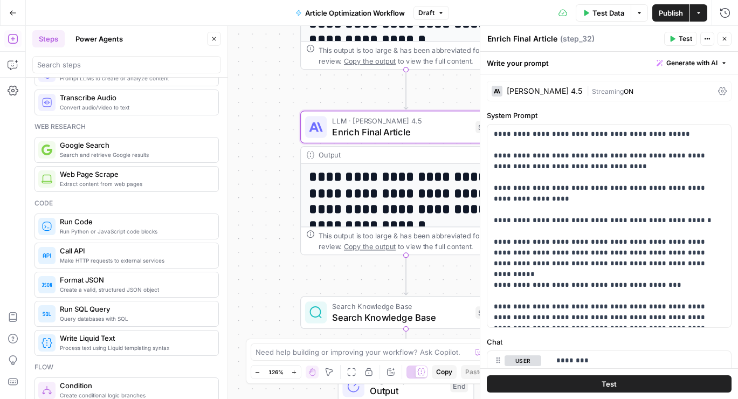
scroll to position [92, 0]
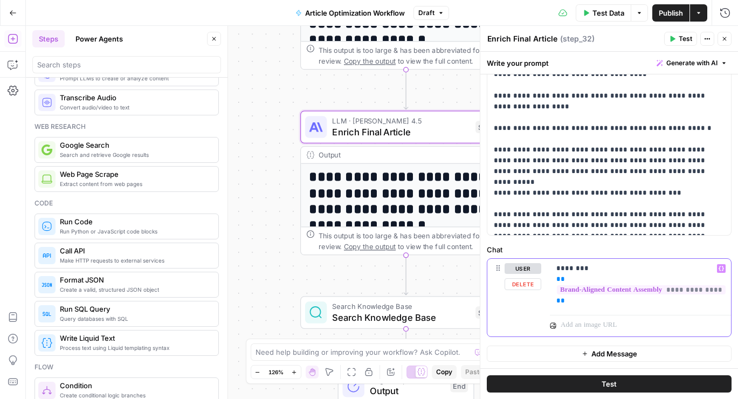
click at [595, 303] on p "**********" at bounding box center [640, 284] width 168 height 43
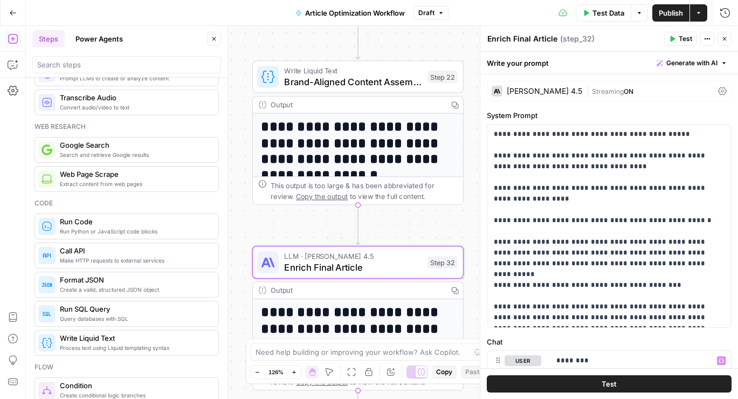
drag, startPoint x: 369, startPoint y: 99, endPoint x: 375, endPoint y: 264, distance: 164.5
click at [375, 264] on div "**********" at bounding box center [382, 212] width 712 height 373
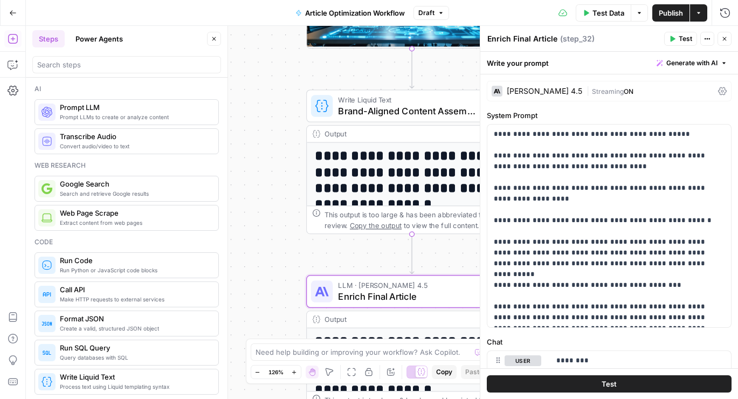
scroll to position [161, 0]
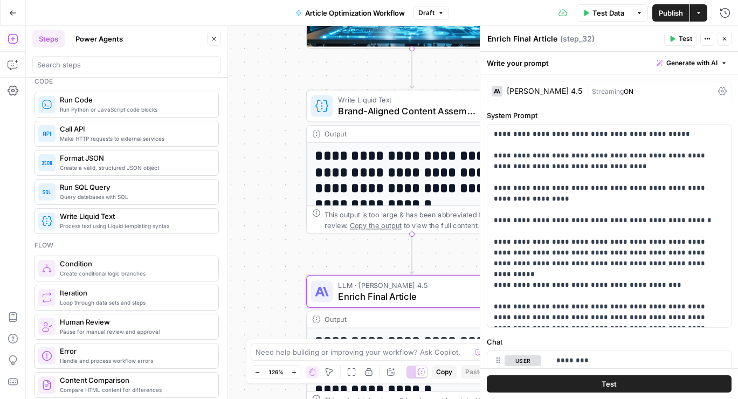
click at [723, 37] on icon "button" at bounding box center [725, 39] width 4 height 4
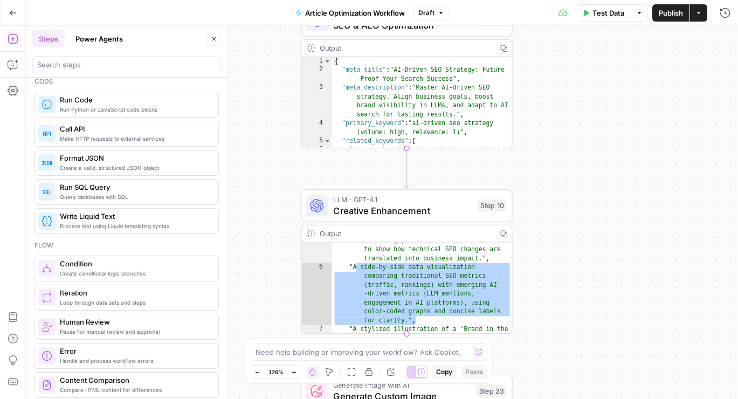
click at [591, 104] on div "**********" at bounding box center [382, 212] width 712 height 373
click at [483, 298] on div ""A flowchart infographic illustrating the 'What, So What, Now What' communicati…" at bounding box center [421, 309] width 181 height 198
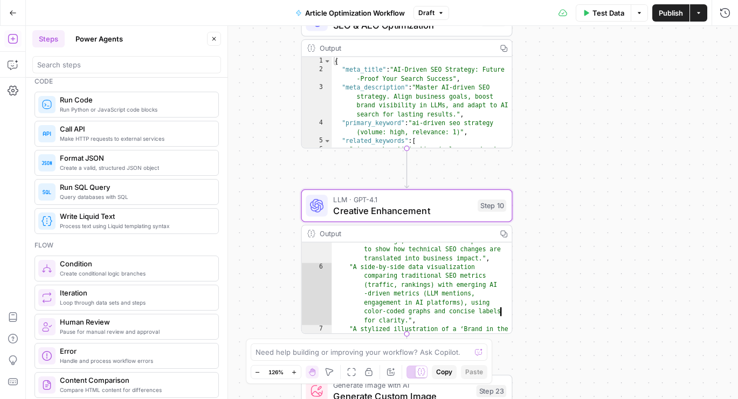
click at [294, 182] on div "**********" at bounding box center [382, 212] width 712 height 373
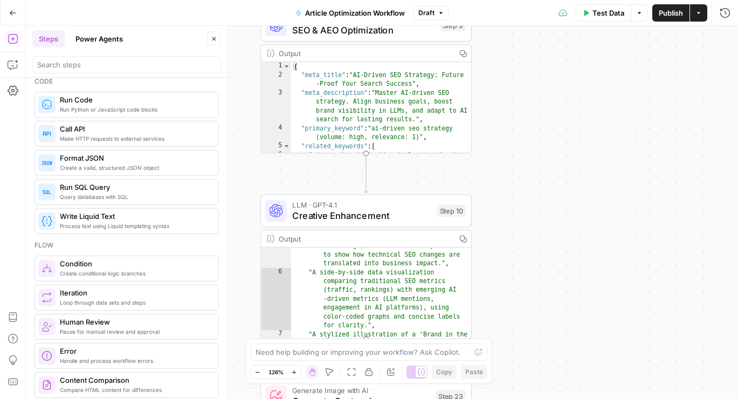
click at [3, 186] on div "Add Steps Copilot Settings AirOps Academy Help Give Feedback Shortcuts" at bounding box center [13, 212] width 26 height 373
click at [12, 25] on div "Go Back Article Optimization Workflow Draft Test Data Options Publish Actions R…" at bounding box center [369, 199] width 738 height 399
click at [14, 12] on icon "button" at bounding box center [13, 12] width 6 height 5
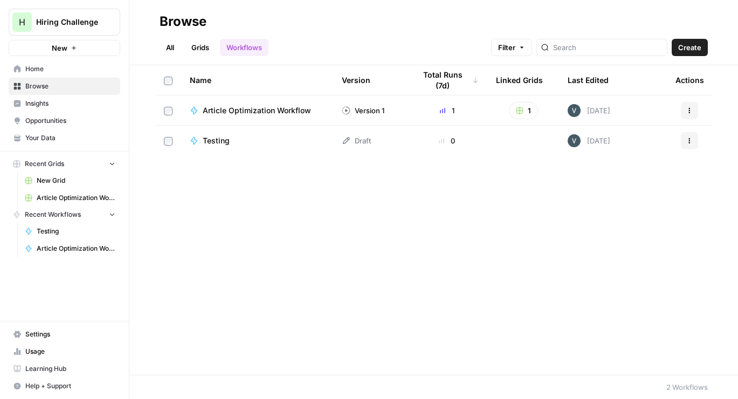
click at [58, 137] on span "Your Data" at bounding box center [70, 138] width 90 height 10
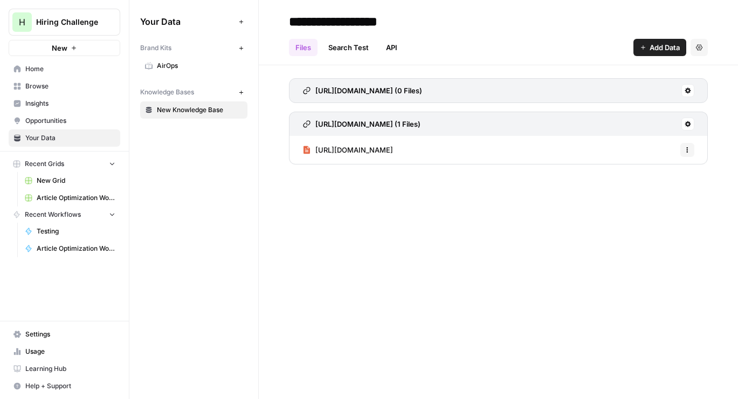
click at [686, 56] on header "**********" at bounding box center [498, 32] width 479 height 65
click at [671, 55] on button "Add Data" at bounding box center [659, 47] width 53 height 17
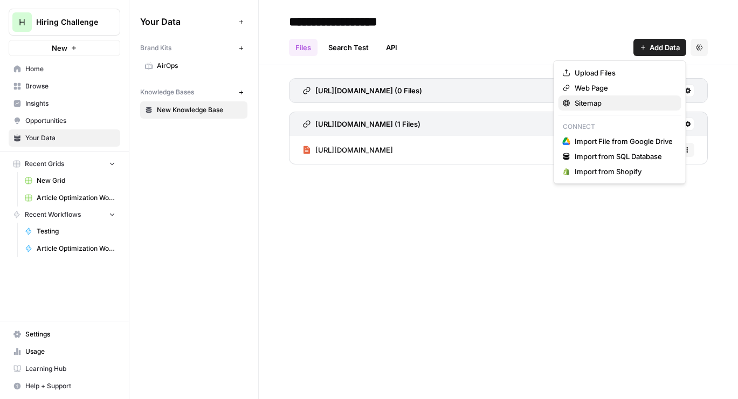
click at [602, 108] on button "Sitemap" at bounding box center [619, 102] width 123 height 15
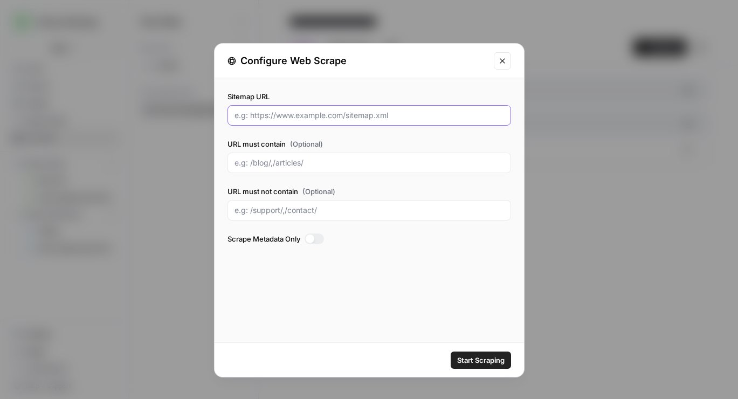
click at [386, 118] on input "Sitemap URL" at bounding box center [368, 115] width 269 height 11
click at [503, 60] on icon "Close modal" at bounding box center [502, 61] width 9 height 9
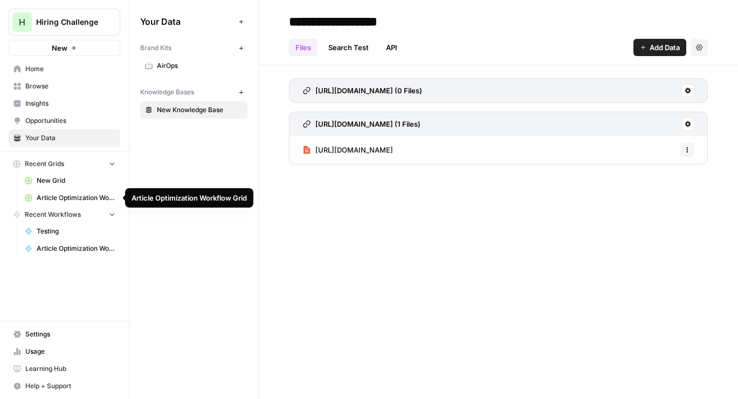
click at [86, 201] on span "Article Optimization Workflow Grid" at bounding box center [76, 198] width 79 height 10
